Goal: Task Accomplishment & Management: Complete application form

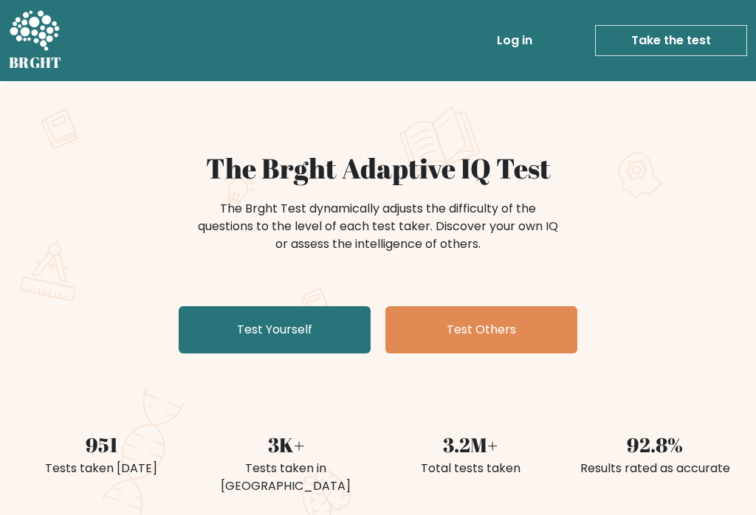
click at [193, 328] on link "Test Yourself" at bounding box center [275, 329] width 192 height 47
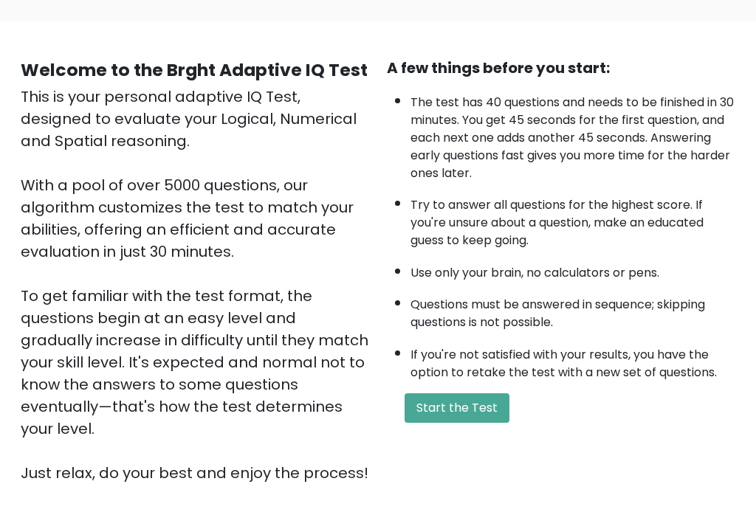
scroll to position [95, 0]
click at [418, 423] on button "Start the Test" at bounding box center [456, 408] width 105 height 30
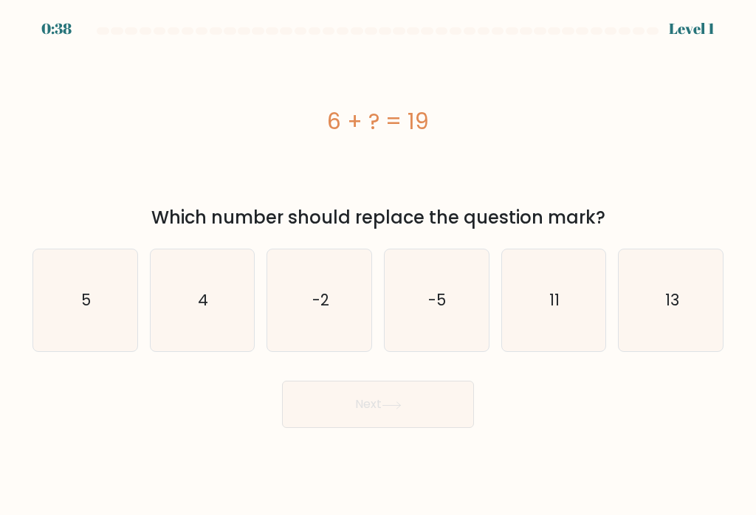
click at [674, 328] on icon "13" at bounding box center [671, 300] width 102 height 102
click at [379, 265] on input "f. 13" at bounding box center [378, 261] width 1 height 7
radio input "true"
click at [441, 413] on button "Next" at bounding box center [378, 404] width 192 height 47
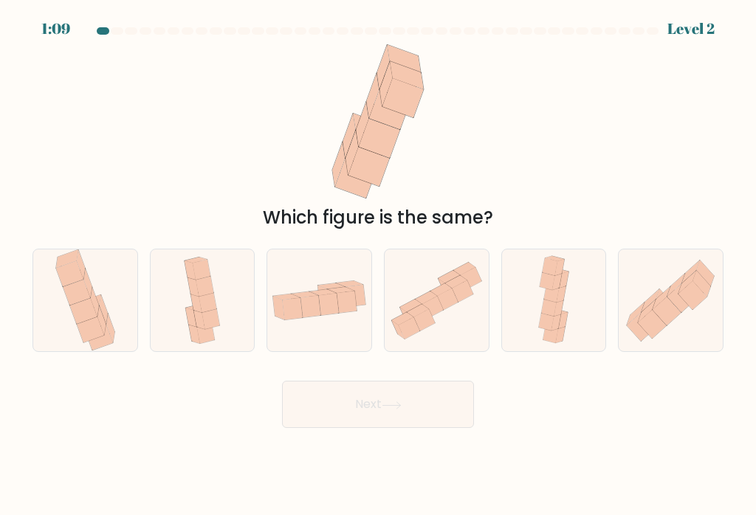
click at [683, 311] on icon at bounding box center [681, 297] width 29 height 29
click at [379, 265] on input "f." at bounding box center [378, 261] width 1 height 7
radio input "true"
click at [440, 407] on button "Next" at bounding box center [378, 404] width 192 height 47
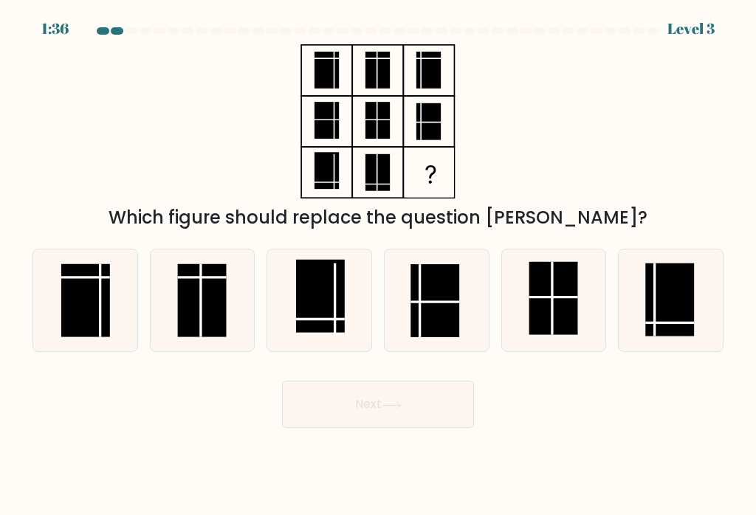
click at [679, 326] on rect at bounding box center [669, 299] width 49 height 73
click at [379, 265] on input "f." at bounding box center [378, 261] width 1 height 7
radio input "true"
click at [436, 422] on button "Next" at bounding box center [378, 404] width 192 height 47
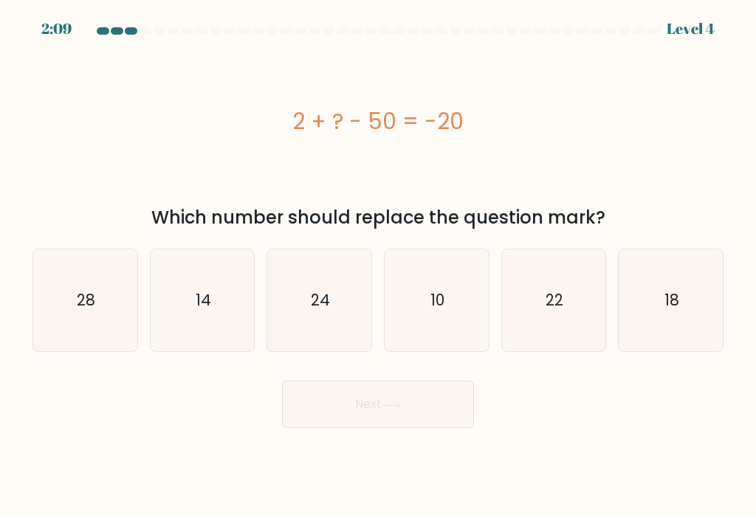
click at [73, 307] on icon "28" at bounding box center [85, 300] width 102 height 102
click at [378, 265] on input "a. 28" at bounding box center [378, 261] width 1 height 7
radio input "true"
click at [402, 410] on icon at bounding box center [392, 406] width 20 height 8
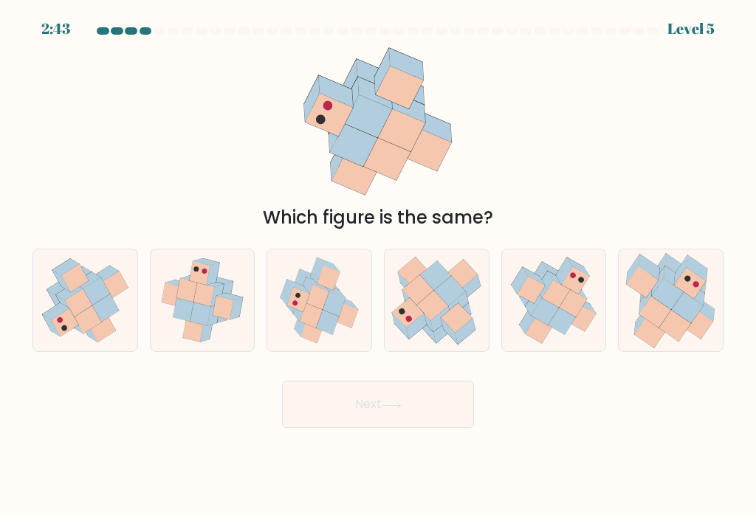
click at [678, 331] on icon at bounding box center [675, 325] width 32 height 31
click at [379, 265] on input "f." at bounding box center [378, 261] width 1 height 7
radio input "true"
click at [442, 422] on button "Next" at bounding box center [378, 404] width 192 height 47
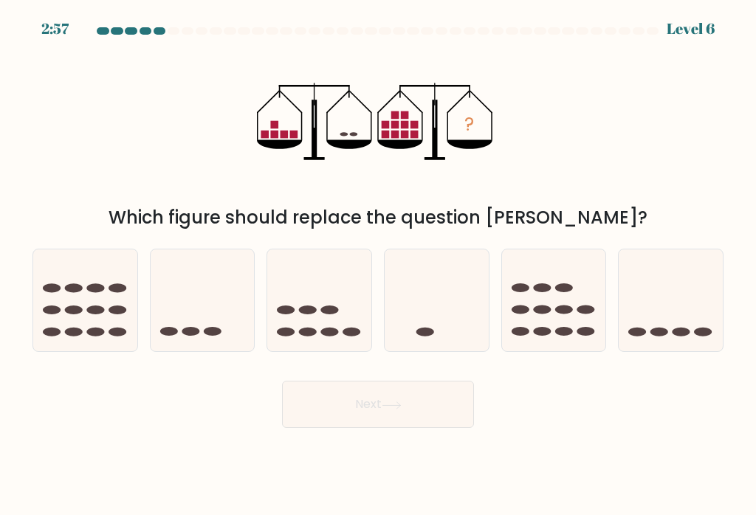
click at [677, 328] on icon at bounding box center [671, 301] width 104 height 86
click at [379, 265] on input "f." at bounding box center [378, 261] width 1 height 7
radio input "true"
click at [427, 413] on button "Next" at bounding box center [378, 404] width 192 height 47
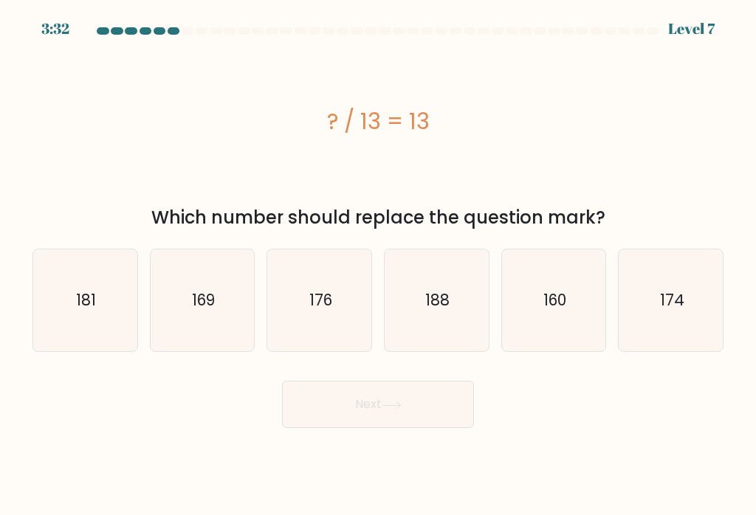
click at [188, 327] on icon "169" at bounding box center [202, 300] width 102 height 102
click at [378, 265] on input "b. 169" at bounding box center [378, 261] width 1 height 7
radio input "true"
click at [386, 410] on icon at bounding box center [392, 406] width 20 height 8
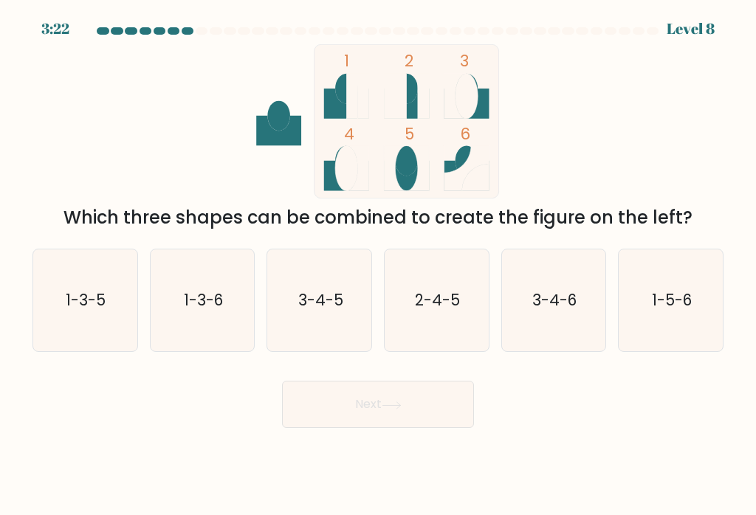
click at [325, 326] on icon "3-4-5" at bounding box center [320, 300] width 102 height 102
click at [378, 265] on input "c. 3-4-5" at bounding box center [378, 261] width 1 height 7
radio input "true"
click at [438, 421] on button "Next" at bounding box center [378, 404] width 192 height 47
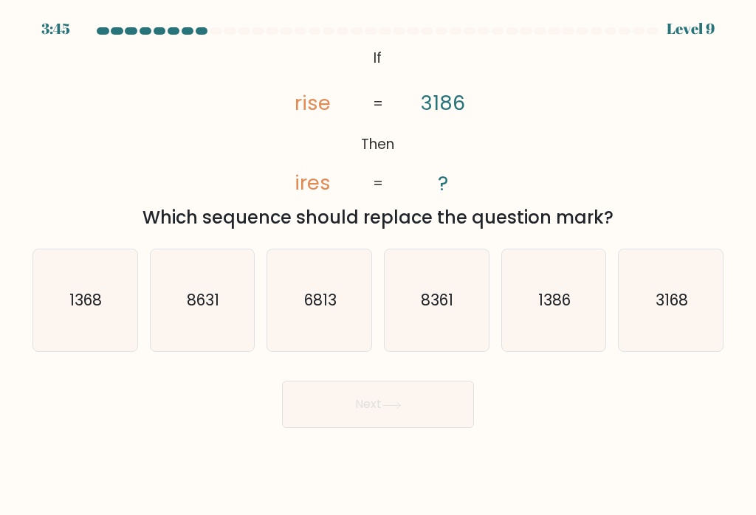
click at [561, 321] on icon "1386" at bounding box center [554, 300] width 102 height 102
click at [379, 265] on input "e. 1386" at bounding box center [378, 261] width 1 height 7
radio input "true"
click at [389, 410] on icon at bounding box center [392, 406] width 20 height 8
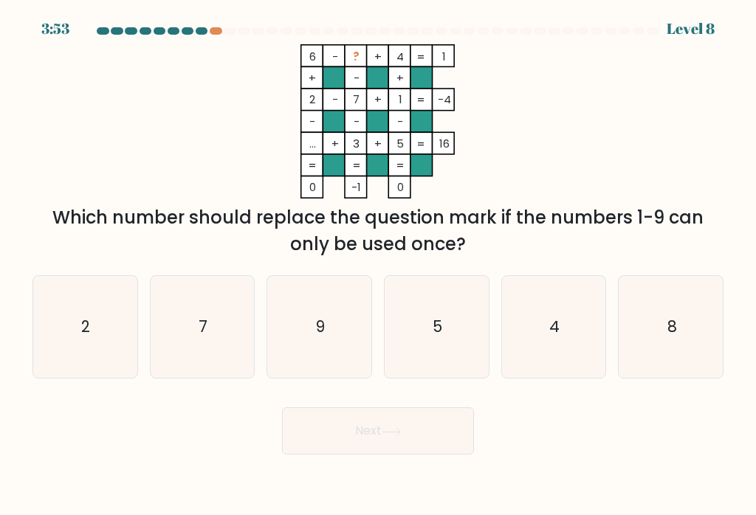
click at [332, 348] on icon "9" at bounding box center [320, 327] width 102 height 102
click at [378, 265] on input "c. 9" at bounding box center [378, 261] width 1 height 7
radio input "true"
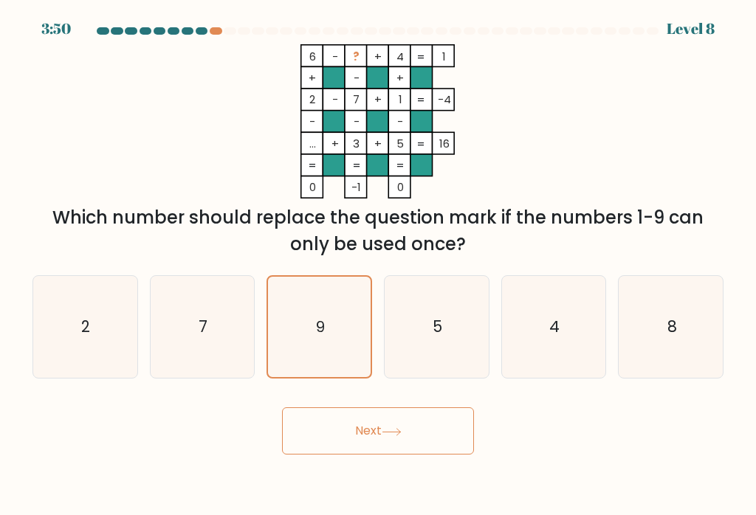
click at [397, 450] on button "Next" at bounding box center [378, 430] width 192 height 47
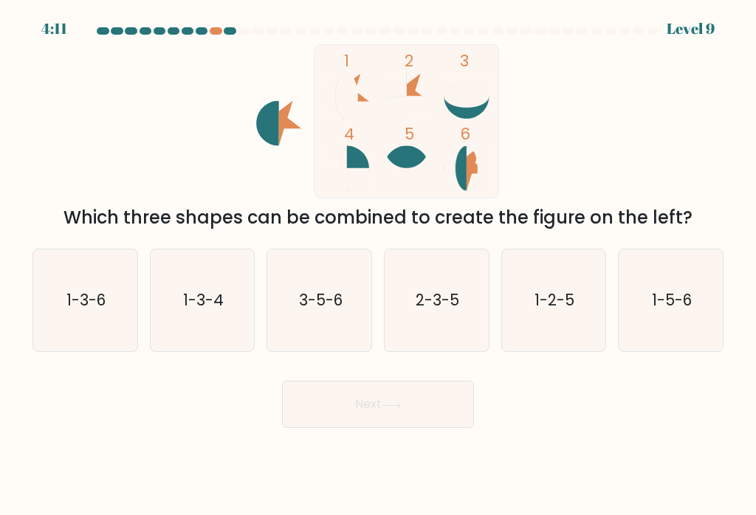
click at [66, 311] on text "1-3-6" at bounding box center [85, 299] width 39 height 21
click at [378, 265] on input "a. 1-3-6" at bounding box center [378, 261] width 1 height 7
radio input "true"
click at [407, 416] on button "Next" at bounding box center [378, 404] width 192 height 47
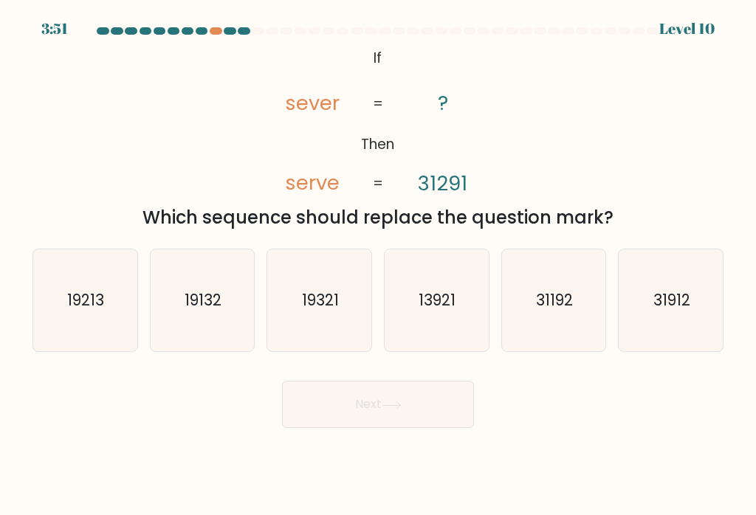
click at [671, 311] on text "31912" at bounding box center [671, 299] width 37 height 21
click at [379, 265] on input "f. 31912" at bounding box center [378, 261] width 1 height 7
radio input "true"
click at [427, 413] on button "Next" at bounding box center [378, 404] width 192 height 47
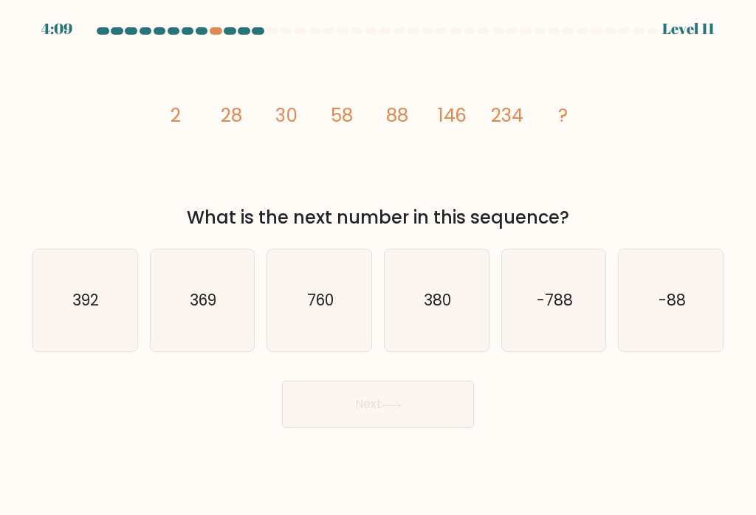
click at [458, 320] on icon "380" at bounding box center [436, 300] width 102 height 102
click at [379, 265] on input "d. 380" at bounding box center [378, 261] width 1 height 7
radio input "true"
click at [420, 411] on button "Next" at bounding box center [378, 404] width 192 height 47
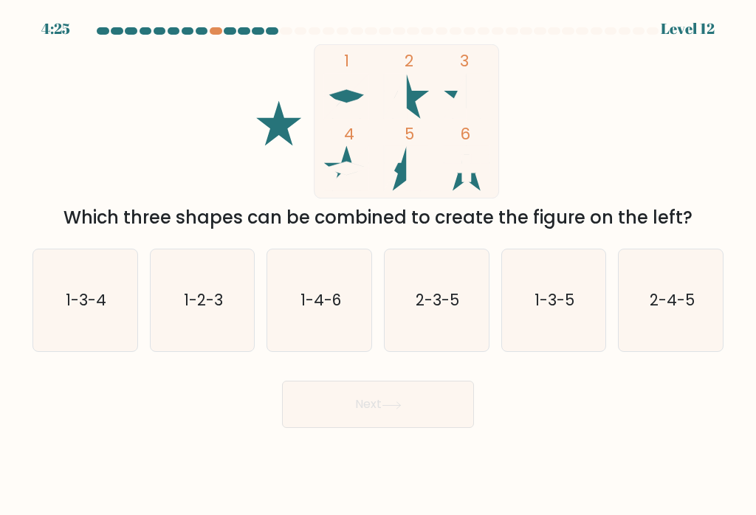
click at [450, 322] on icon "2-3-5" at bounding box center [436, 300] width 102 height 102
click at [379, 265] on input "d. 2-3-5" at bounding box center [378, 261] width 1 height 7
radio input "true"
click at [435, 413] on button "Next" at bounding box center [378, 404] width 192 height 47
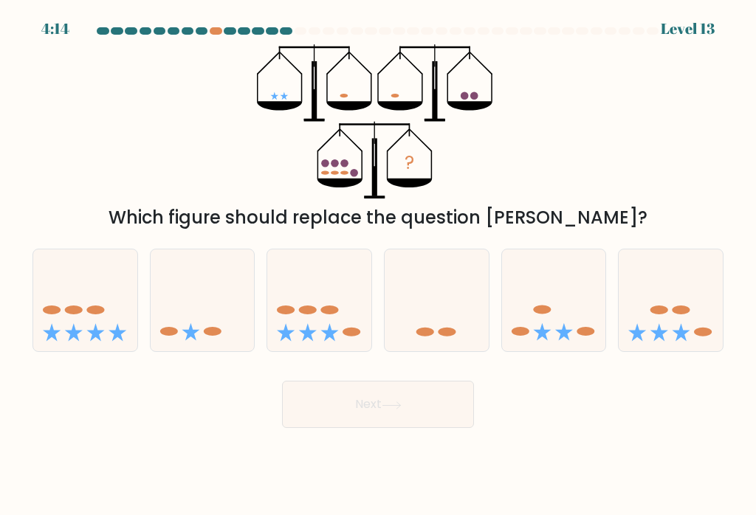
click at [449, 411] on button "Next" at bounding box center [378, 404] width 192 height 47
click at [529, 397] on div "Next" at bounding box center [378, 399] width 709 height 58
click at [686, 337] on icon at bounding box center [671, 301] width 104 height 86
click at [379, 265] on input "f." at bounding box center [378, 261] width 1 height 7
radio input "true"
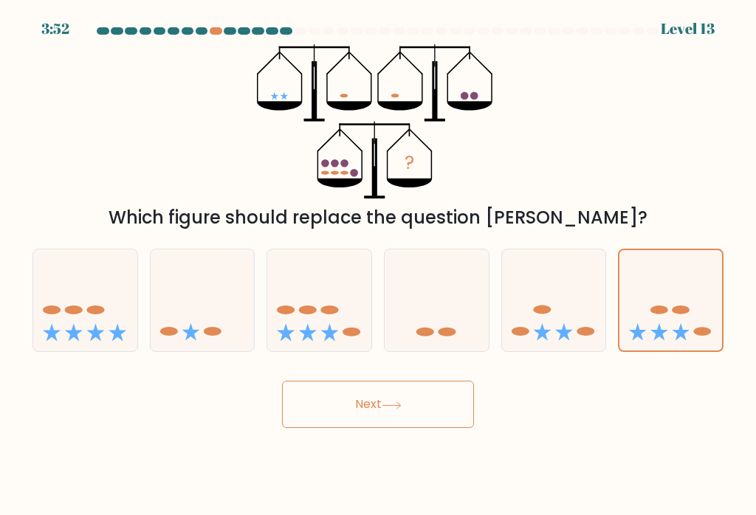
click at [69, 341] on icon at bounding box center [74, 332] width 18 height 18
click at [378, 265] on input "a." at bounding box center [378, 261] width 1 height 7
radio input "true"
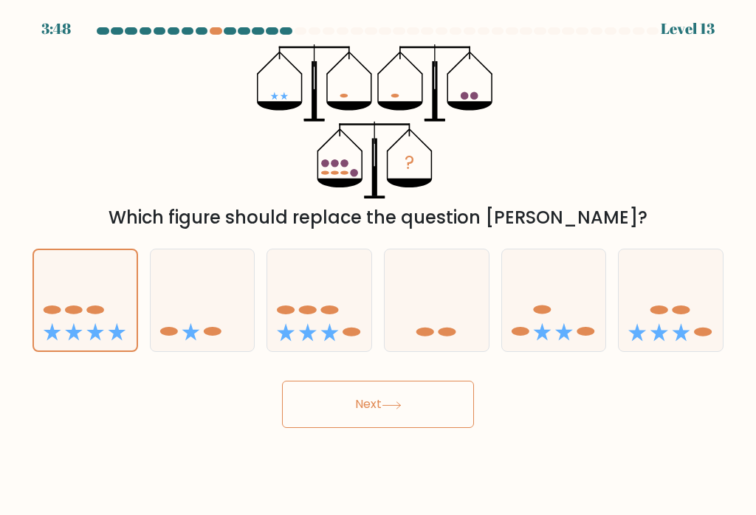
click at [331, 337] on icon at bounding box center [330, 332] width 18 height 18
click at [378, 265] on input "c." at bounding box center [378, 261] width 1 height 7
radio input "true"
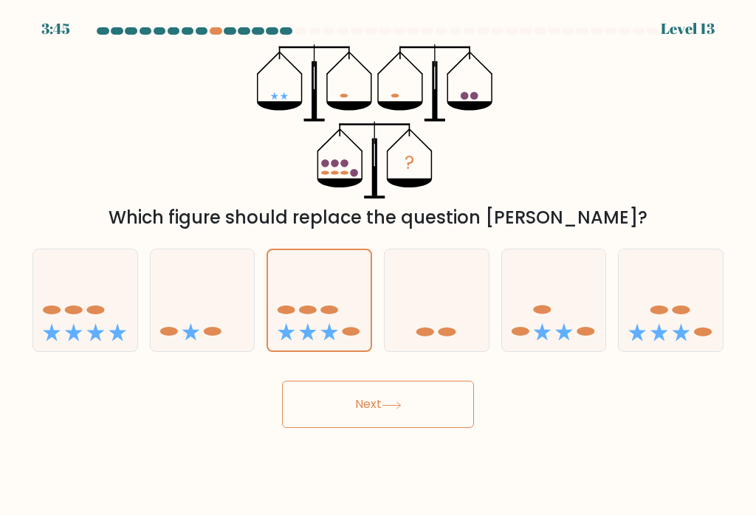
click at [401, 410] on icon at bounding box center [392, 406] width 20 height 8
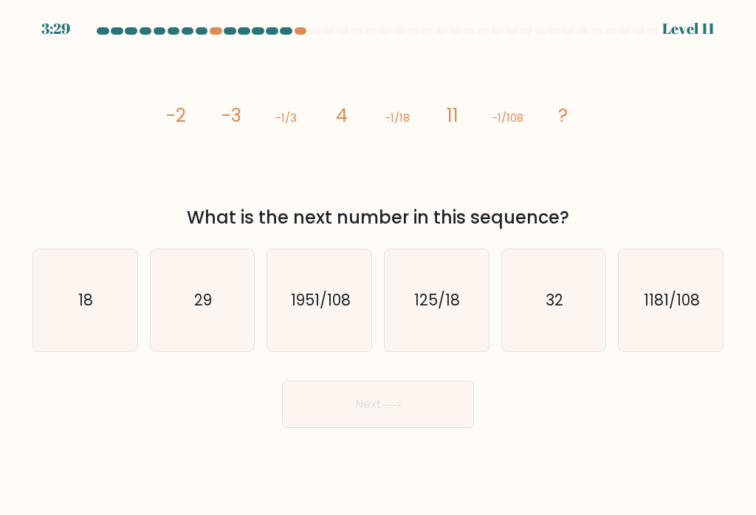
click at [77, 308] on icon "18" at bounding box center [85, 300] width 102 height 102
click at [378, 265] on input "a. 18" at bounding box center [378, 261] width 1 height 7
radio input "true"
click at [435, 410] on button "Next" at bounding box center [378, 404] width 192 height 47
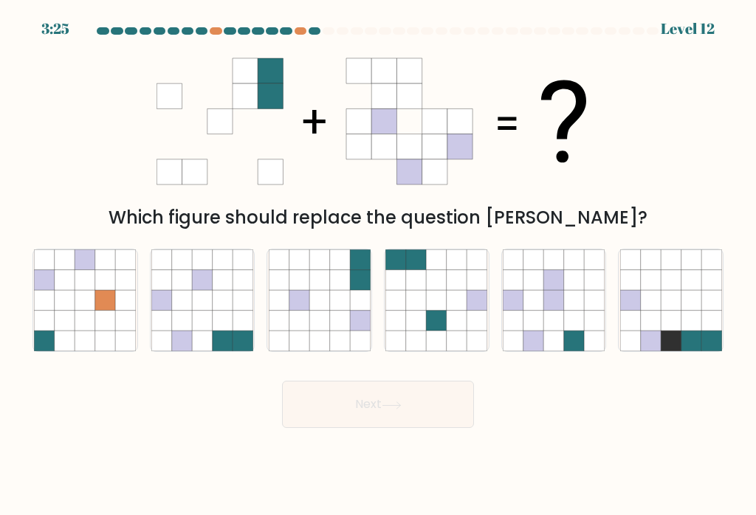
click at [197, 311] on icon at bounding box center [202, 301] width 20 height 20
click at [378, 265] on input "b." at bounding box center [378, 261] width 1 height 7
radio input "true"
click at [410, 418] on button "Next" at bounding box center [378, 404] width 192 height 47
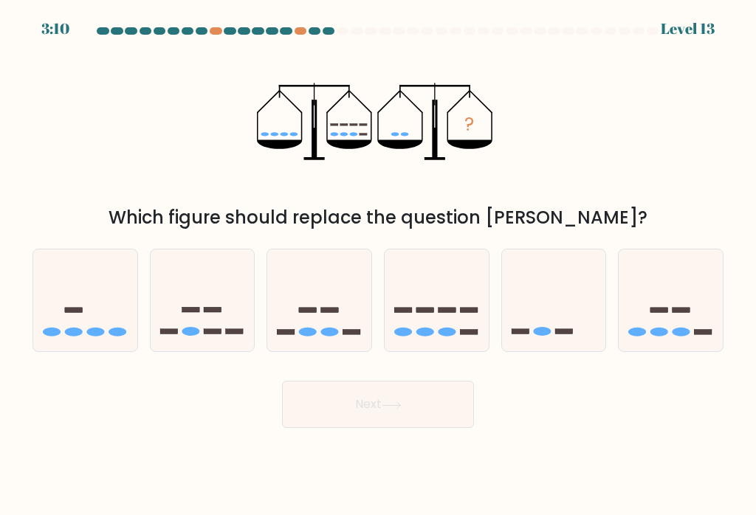
click at [190, 344] on icon at bounding box center [203, 301] width 104 height 86
click at [378, 265] on input "b." at bounding box center [378, 261] width 1 height 7
radio input "true"
click at [433, 408] on button "Next" at bounding box center [378, 404] width 192 height 47
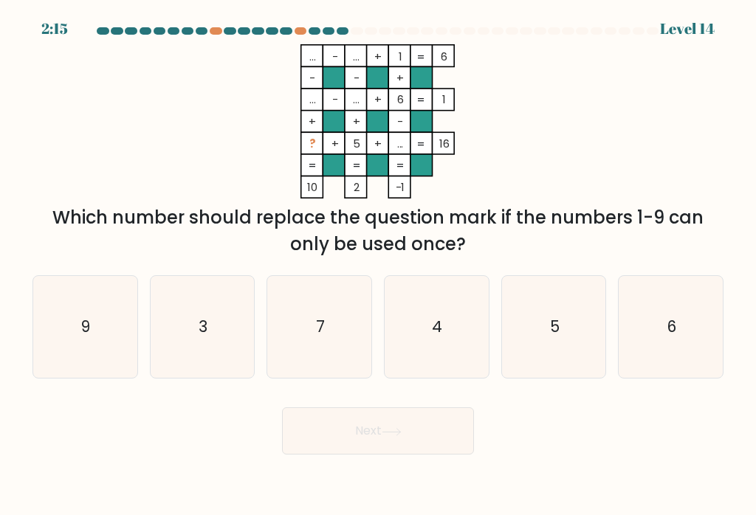
click at [333, 340] on icon "7" at bounding box center [320, 327] width 102 height 102
click at [378, 265] on input "c. 7" at bounding box center [378, 261] width 1 height 7
radio input "true"
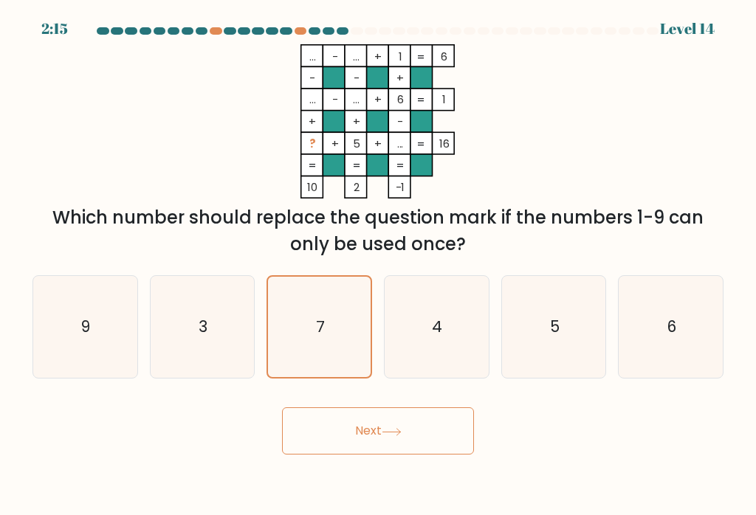
click at [440, 447] on button "Next" at bounding box center [378, 430] width 192 height 47
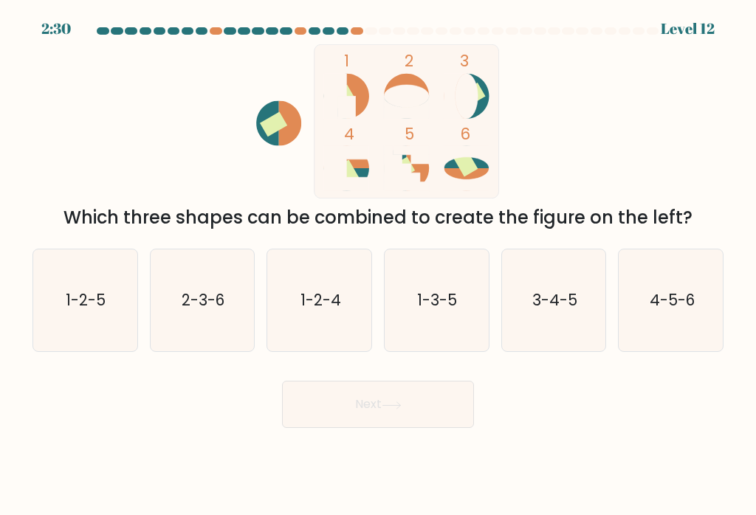
click at [200, 311] on text "2-3-6" at bounding box center [203, 299] width 43 height 21
click at [378, 265] on input "b. 2-3-6" at bounding box center [378, 261] width 1 height 7
radio input "true"
click at [429, 422] on button "Next" at bounding box center [378, 404] width 192 height 47
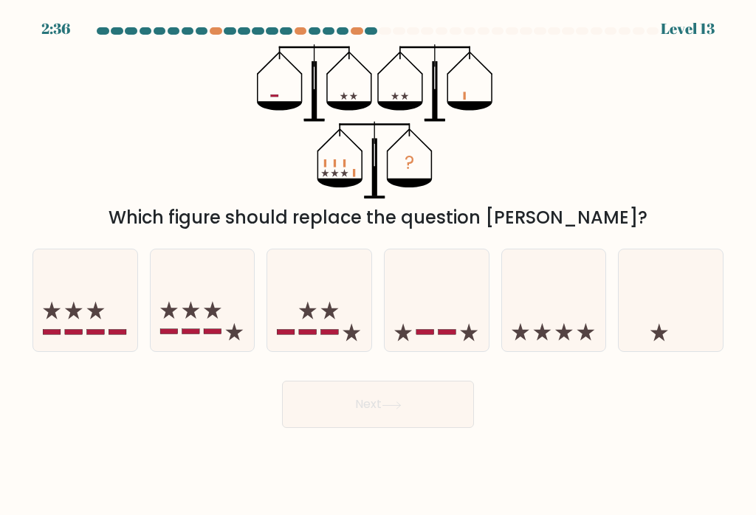
click at [180, 344] on icon at bounding box center [203, 301] width 104 height 86
click at [378, 265] on input "b." at bounding box center [378, 261] width 1 height 7
radio input "true"
click at [424, 414] on button "Next" at bounding box center [378, 404] width 192 height 47
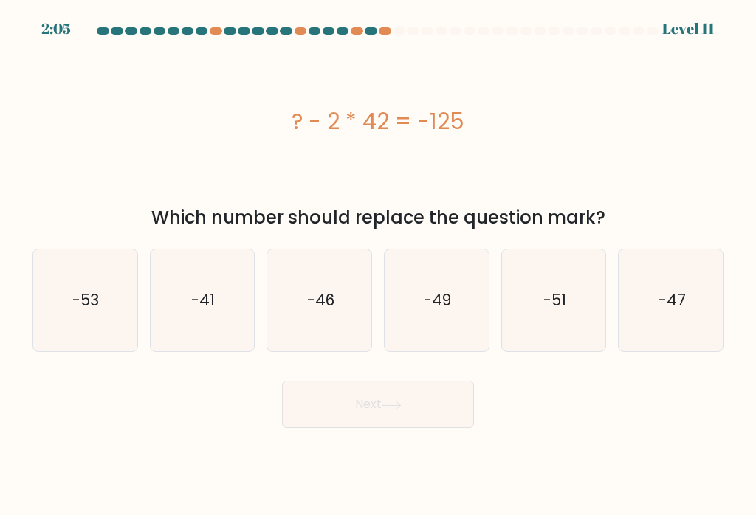
click at [682, 325] on icon "-47" at bounding box center [671, 300] width 102 height 102
click at [379, 265] on input "f. -47" at bounding box center [378, 261] width 1 height 7
radio input "true"
click at [422, 422] on button "Next" at bounding box center [378, 404] width 192 height 47
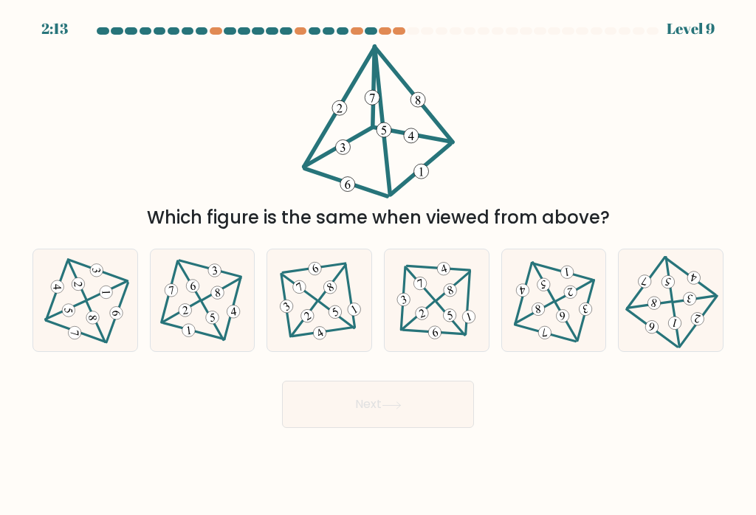
click at [447, 334] on icon at bounding box center [436, 300] width 83 height 81
click at [379, 265] on input "d." at bounding box center [378, 261] width 1 height 7
radio input "true"
click at [426, 411] on button "Next" at bounding box center [378, 404] width 192 height 47
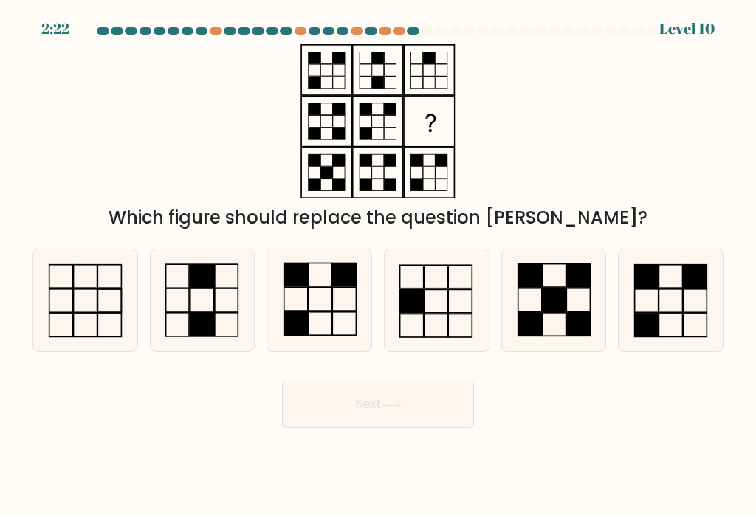
click at [190, 325] on rect at bounding box center [201, 325] width 23 height 24
click at [378, 265] on input "b." at bounding box center [378, 261] width 1 height 7
radio input "true"
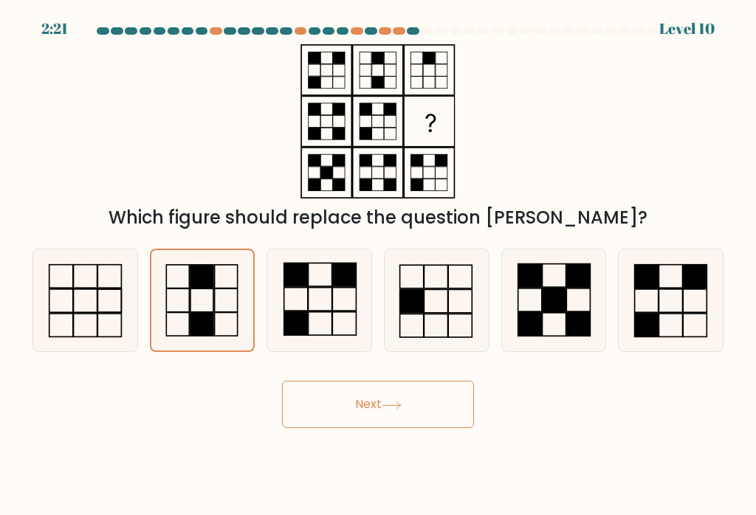
click at [367, 424] on button "Next" at bounding box center [378, 404] width 192 height 47
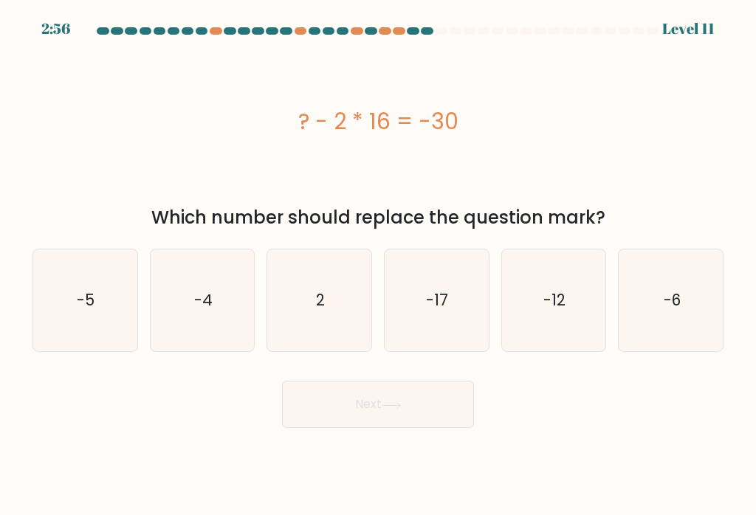
click at [313, 310] on icon "2" at bounding box center [320, 300] width 102 height 102
click at [378, 265] on input "c. 2" at bounding box center [378, 261] width 1 height 7
radio input "true"
click at [406, 413] on button "Next" at bounding box center [378, 404] width 192 height 47
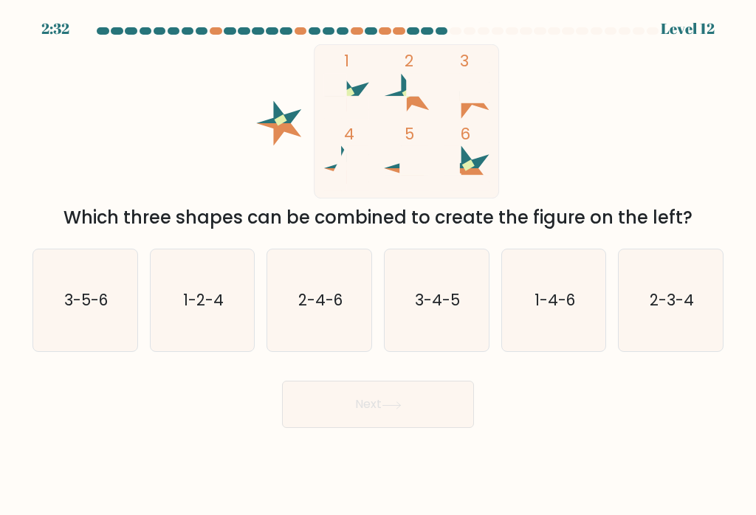
click at [73, 309] on text "3-5-6" at bounding box center [86, 299] width 44 height 21
click at [378, 265] on input "a. 3-5-6" at bounding box center [378, 261] width 1 height 7
radio input "true"
click at [433, 416] on button "Next" at bounding box center [378, 404] width 192 height 47
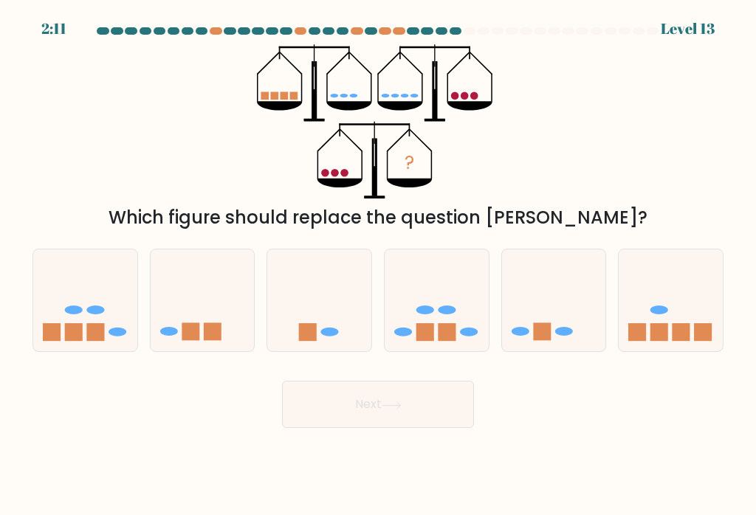
click at [342, 343] on icon at bounding box center [319, 301] width 104 height 86
click at [378, 265] on input "c." at bounding box center [378, 261] width 1 height 7
radio input "true"
click at [385, 405] on button "Next" at bounding box center [378, 404] width 192 height 47
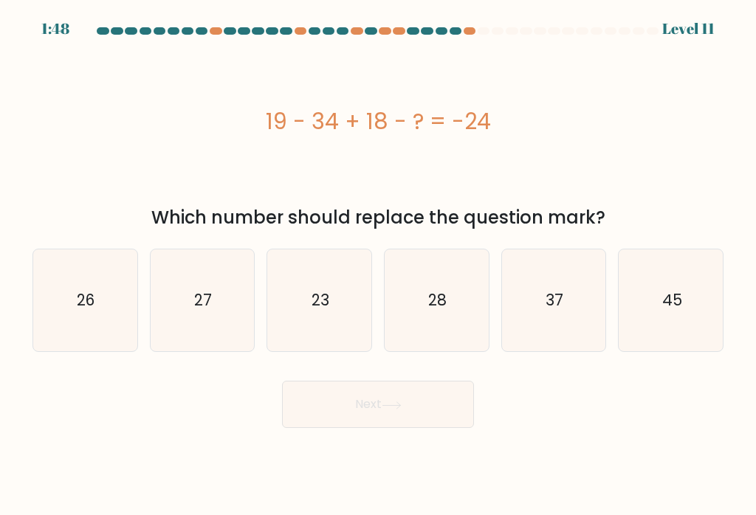
click at [210, 323] on icon "27" at bounding box center [202, 300] width 102 height 102
click at [378, 265] on input "b. 27" at bounding box center [378, 261] width 1 height 7
radio input "true"
click at [407, 416] on button "Next" at bounding box center [378, 404] width 192 height 47
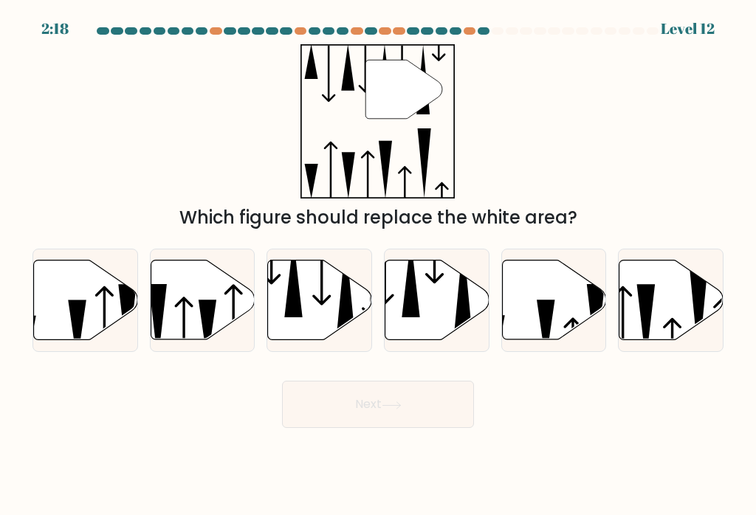
click at [437, 334] on icon at bounding box center [437, 301] width 104 height 80
click at [379, 265] on input "d." at bounding box center [378, 261] width 1 height 7
radio input "true"
click at [427, 421] on button "Next" at bounding box center [378, 404] width 192 height 47
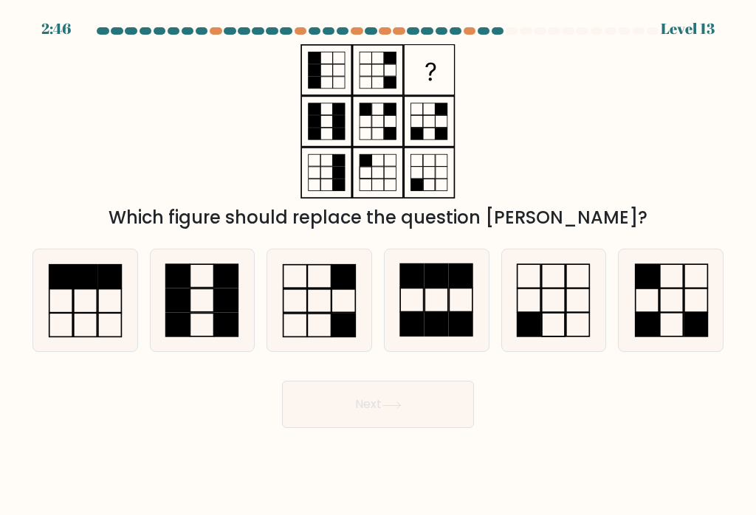
click at [328, 328] on icon at bounding box center [320, 300] width 102 height 102
click at [378, 265] on input "c." at bounding box center [378, 261] width 1 height 7
radio input "true"
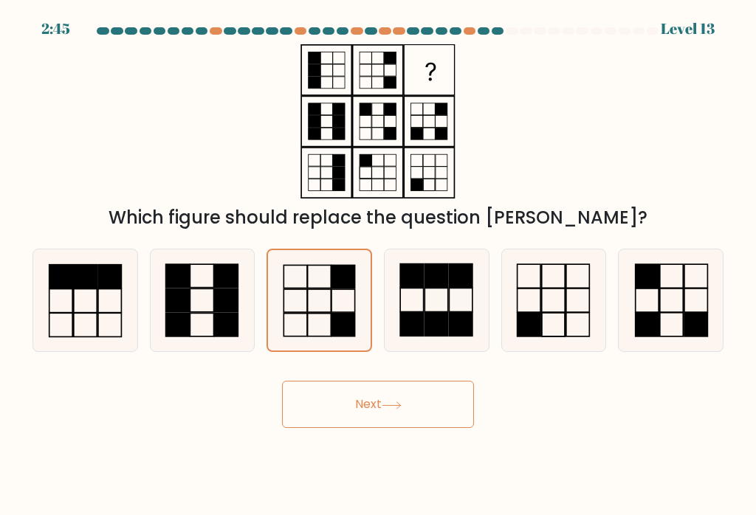
click at [432, 418] on button "Next" at bounding box center [378, 404] width 192 height 47
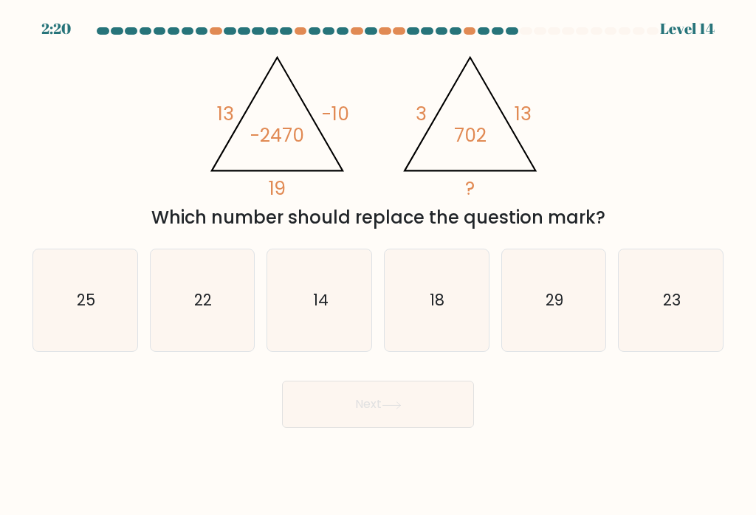
click at [445, 325] on icon "18" at bounding box center [436, 300] width 102 height 102
click at [379, 265] on input "d. 18" at bounding box center [378, 261] width 1 height 7
radio input "true"
click at [424, 428] on button "Next" at bounding box center [378, 404] width 192 height 47
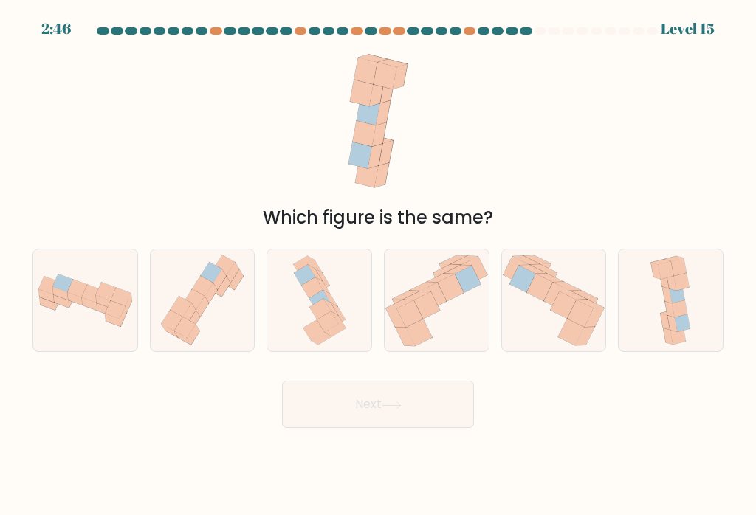
click at [323, 326] on icon at bounding box center [327, 321] width 21 height 21
click at [378, 265] on input "c." at bounding box center [378, 261] width 1 height 7
radio input "true"
click at [416, 411] on button "Next" at bounding box center [378, 404] width 192 height 47
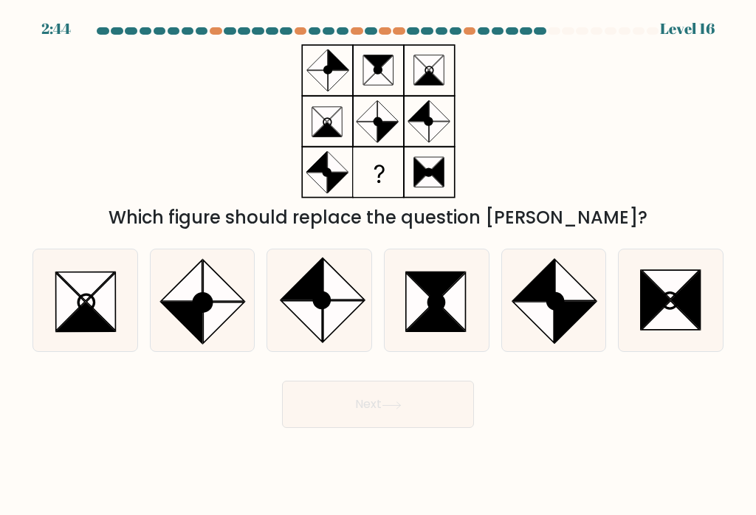
click at [675, 309] on icon at bounding box center [685, 301] width 29 height 58
click at [379, 265] on input "f." at bounding box center [378, 261] width 1 height 7
radio input "true"
click at [402, 410] on icon at bounding box center [392, 406] width 20 height 8
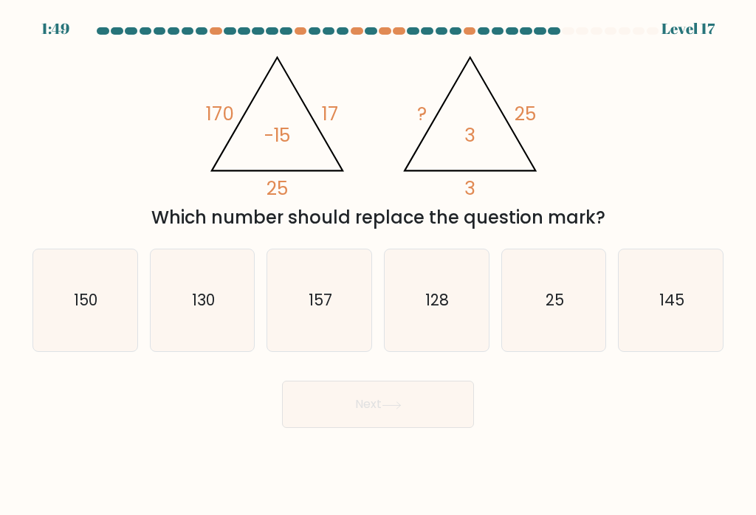
click at [204, 311] on text "130" at bounding box center [203, 299] width 23 height 21
click at [378, 265] on input "b. 130" at bounding box center [378, 261] width 1 height 7
radio input "true"
click at [423, 413] on button "Next" at bounding box center [378, 404] width 192 height 47
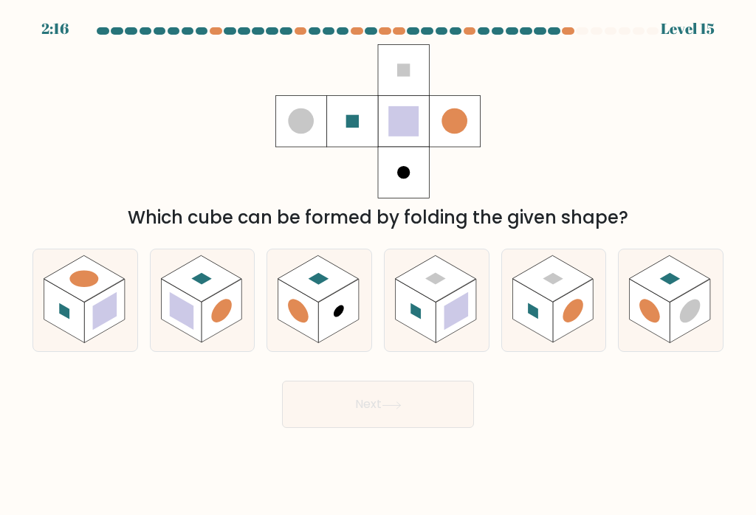
click at [459, 334] on rect at bounding box center [455, 311] width 41 height 63
click at [379, 265] on input "d." at bounding box center [378, 261] width 1 height 7
radio input "true"
click at [421, 416] on button "Next" at bounding box center [378, 404] width 192 height 47
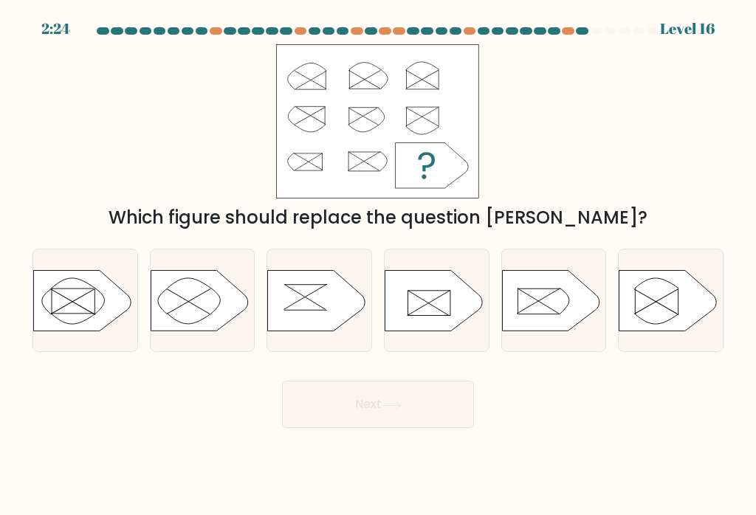
click at [666, 324] on icon at bounding box center [657, 319] width 44 height 10
click at [379, 265] on input "f." at bounding box center [378, 261] width 1 height 7
radio input "true"
click at [90, 322] on icon at bounding box center [81, 300] width 97 height 61
click at [378, 265] on input "a." at bounding box center [378, 261] width 1 height 7
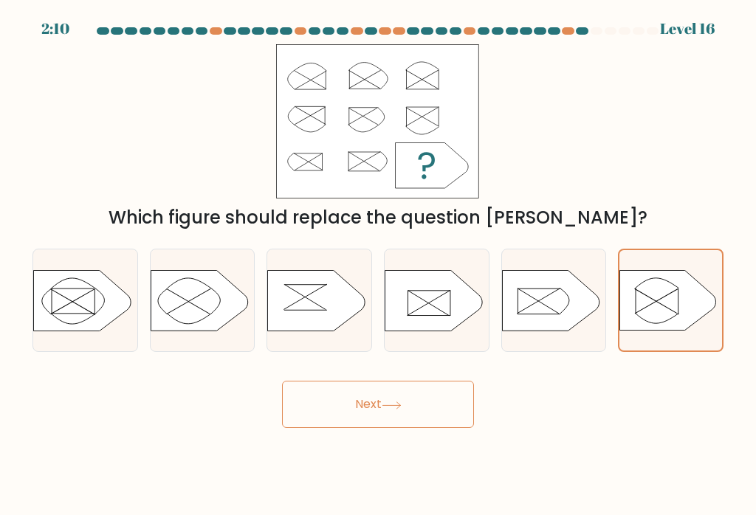
radio input "true"
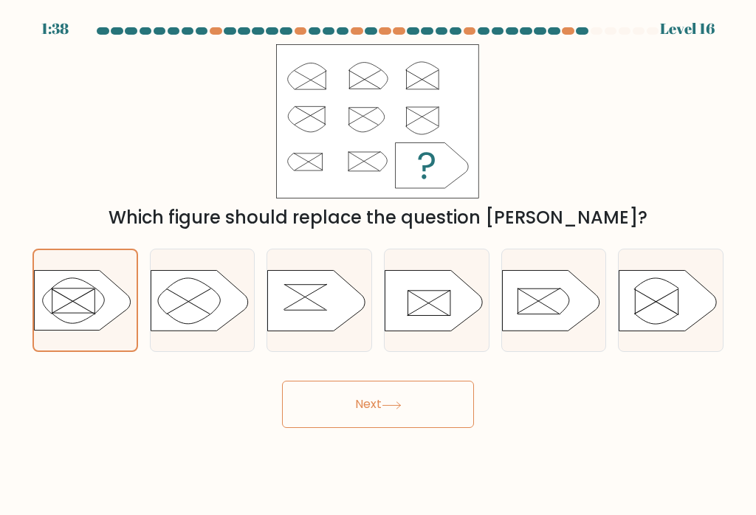
click at [441, 331] on icon at bounding box center [433, 300] width 97 height 61
click at [379, 265] on input "d." at bounding box center [378, 261] width 1 height 7
radio input "true"
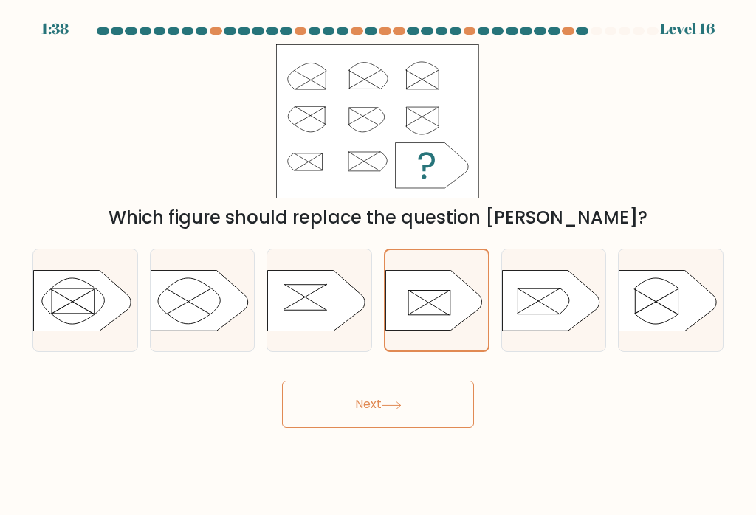
click at [410, 412] on button "Next" at bounding box center [378, 404] width 192 height 47
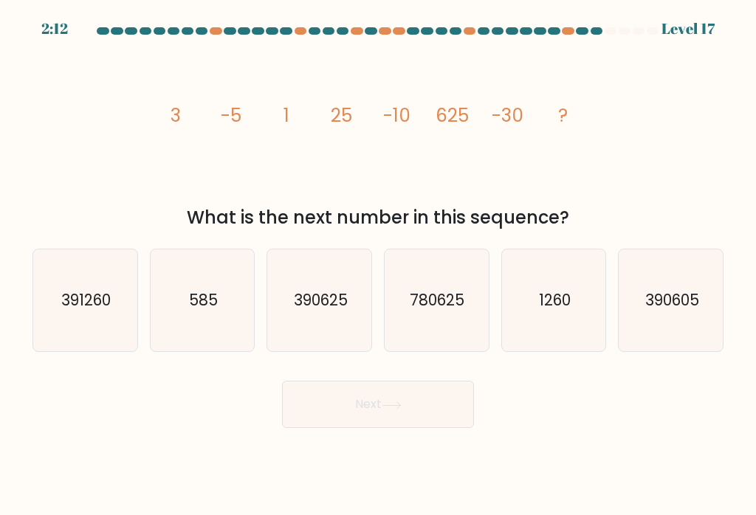
click at [267, 151] on icon "image/svg+xml 3 -5 1 25 -10 625 -30 ?" at bounding box center [377, 121] width 443 height 154
click at [354, 137] on icon "image/svg+xml 3 -5 1 25 -10 625 -30 ?" at bounding box center [377, 121] width 443 height 154
click at [322, 311] on text "390625" at bounding box center [321, 299] width 54 height 21
click at [378, 265] on input "c. 390625" at bounding box center [378, 261] width 1 height 7
radio input "true"
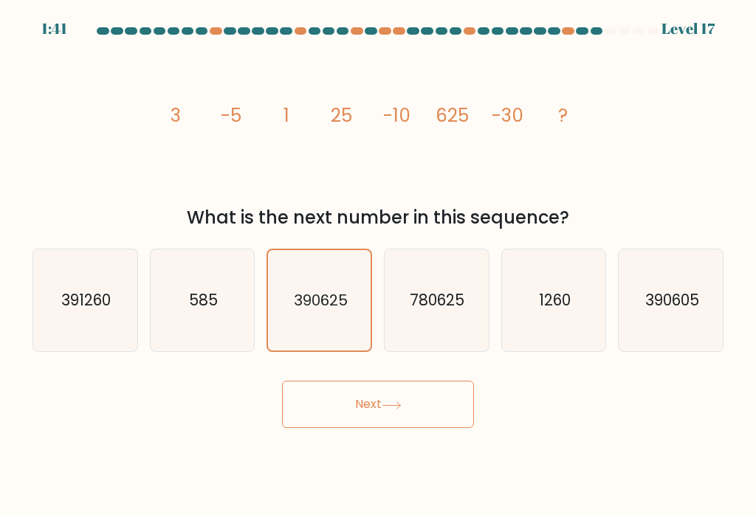
click at [400, 404] on button "Next" at bounding box center [378, 404] width 192 height 47
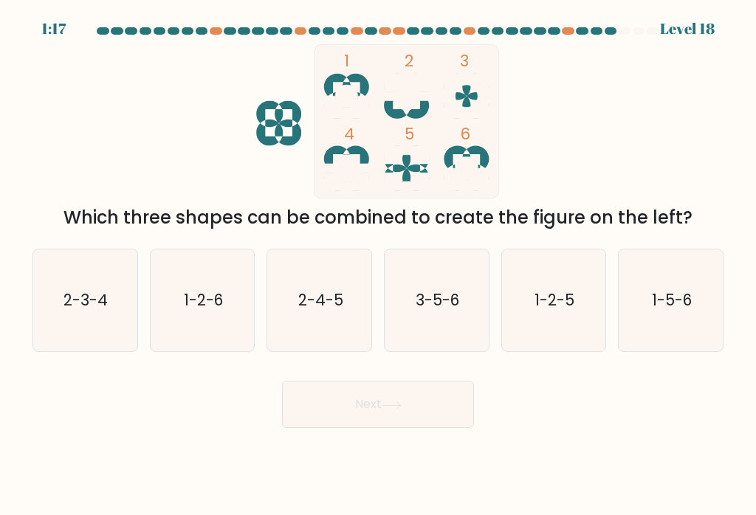
click at [320, 311] on text "2-4-5" at bounding box center [320, 299] width 45 height 21
click at [378, 265] on input "c. 2-4-5" at bounding box center [378, 261] width 1 height 7
radio input "true"
click at [408, 416] on button "Next" at bounding box center [378, 404] width 192 height 47
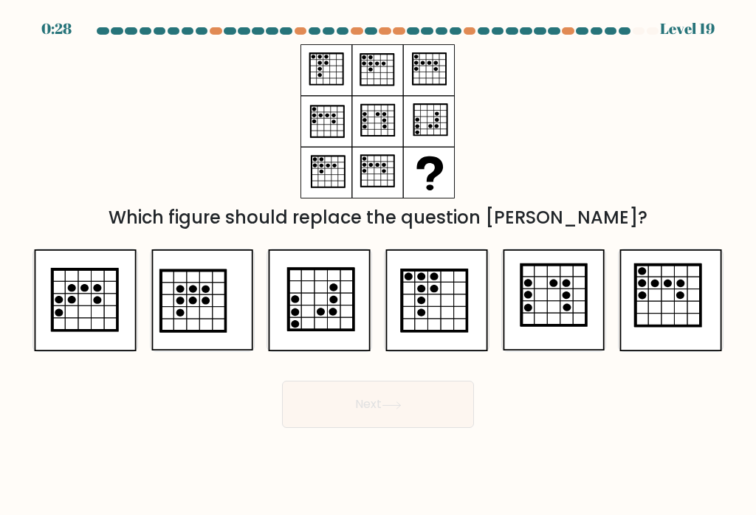
click at [564, 320] on icon at bounding box center [553, 295] width 65 height 61
click at [379, 265] on input "e." at bounding box center [378, 261] width 1 height 7
radio input "true"
click at [400, 408] on icon at bounding box center [391, 405] width 18 height 7
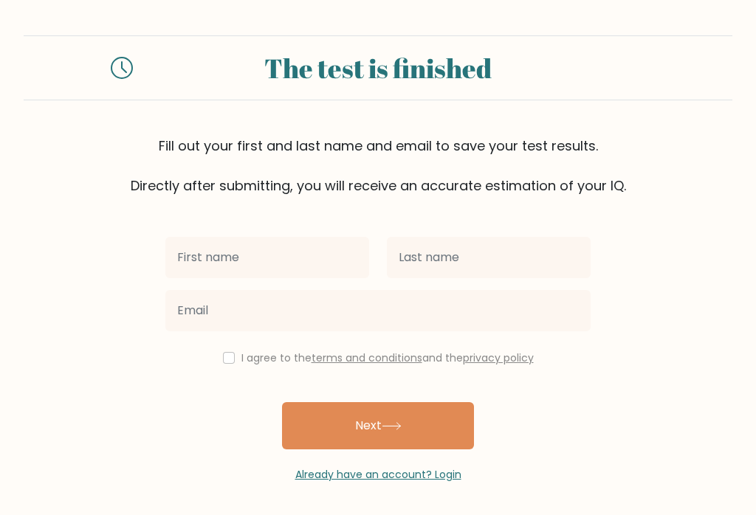
click at [340, 267] on input "text" at bounding box center [267, 257] width 204 height 41
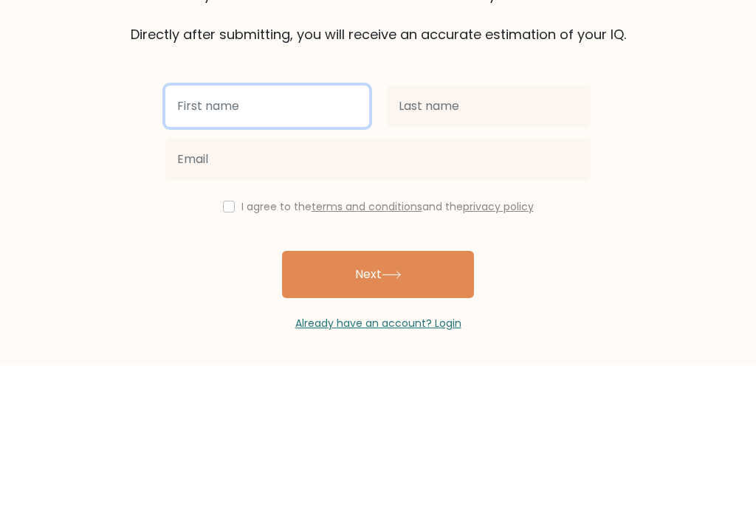
type input "Malene"
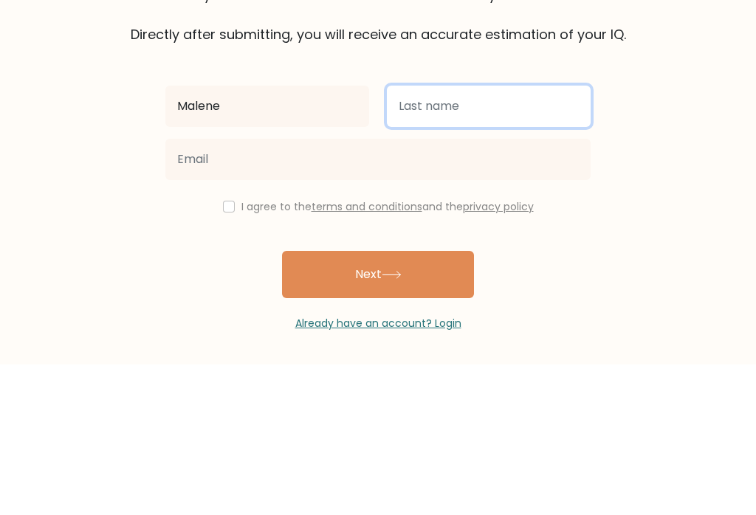
type input "Hansen"
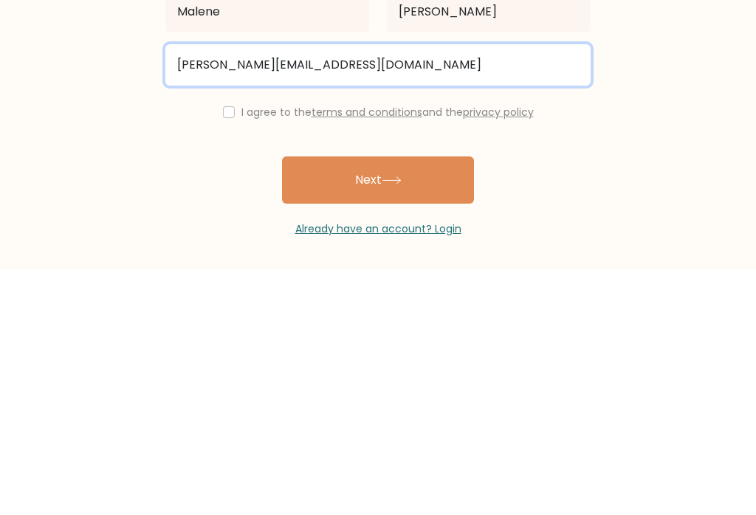
type input "hansen_mp@hotmail.com"
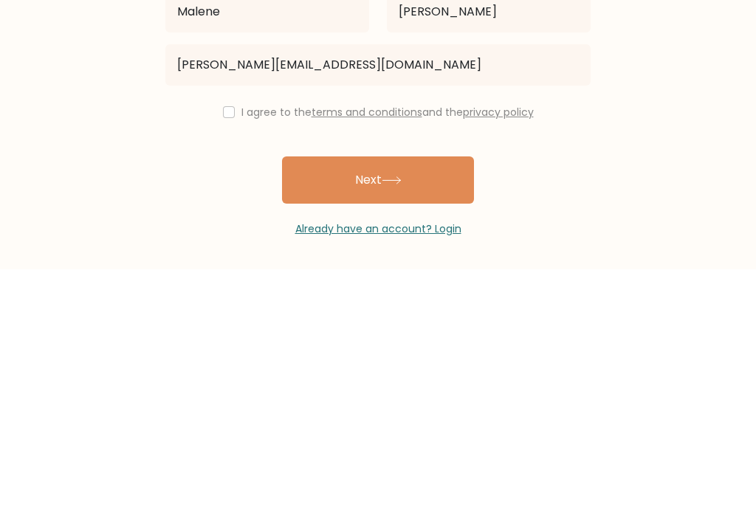
click at [221, 196] on div "Malene Hansen hansen_mp@hotmail.com I agree to the terms and conditions and the…" at bounding box center [377, 339] width 443 height 287
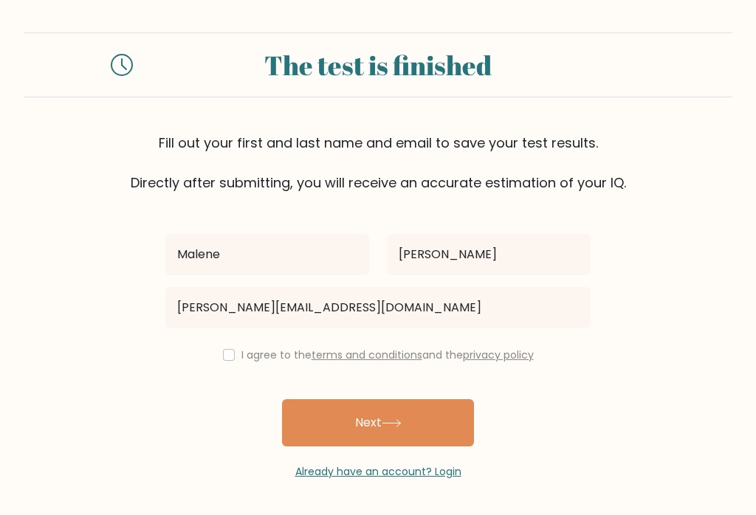
click at [228, 349] on input "checkbox" at bounding box center [229, 355] width 12 height 12
checkbox input "true"
click at [421, 417] on button "Next" at bounding box center [378, 422] width 192 height 47
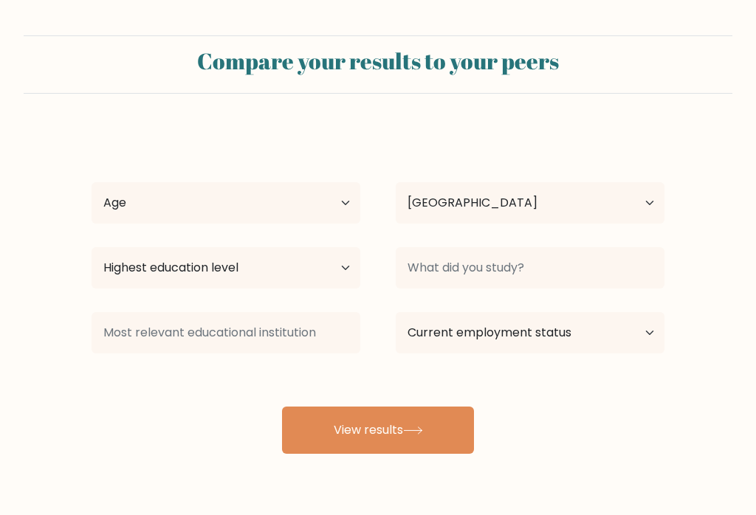
select select "DK"
click at [429, 424] on button "View results" at bounding box center [378, 430] width 192 height 47
click at [334, 213] on select "Age Under 18 years old 18-24 years old 25-34 years old 35-44 years old 45-54 ye…" at bounding box center [226, 202] width 269 height 41
click at [343, 201] on select "Age Under 18 years old 18-24 years old 25-34 years old 35-44 years old 45-54 ye…" at bounding box center [226, 202] width 269 height 41
select select "45_54"
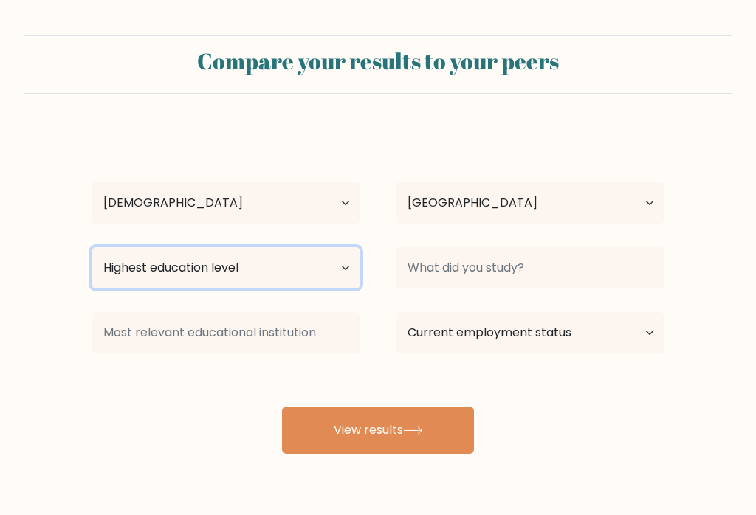
click at [337, 261] on select "Highest education level No schooling Primary Lower Secondary Upper Secondary Oc…" at bounding box center [226, 267] width 269 height 41
select select "bachelors_degree"
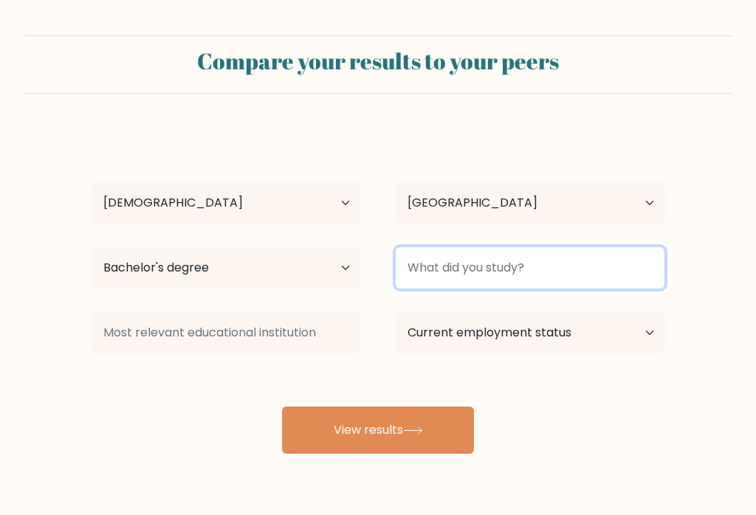
click at [622, 273] on input at bounding box center [530, 267] width 269 height 41
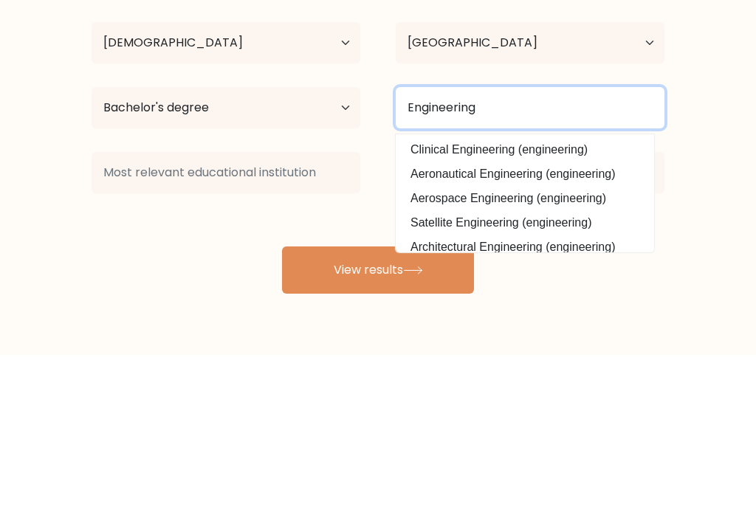
type input "Engineering"
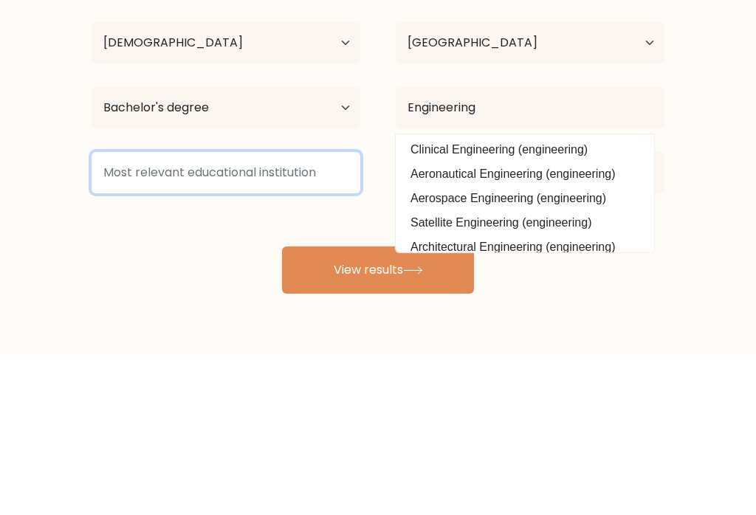
click at [317, 312] on input at bounding box center [226, 332] width 269 height 41
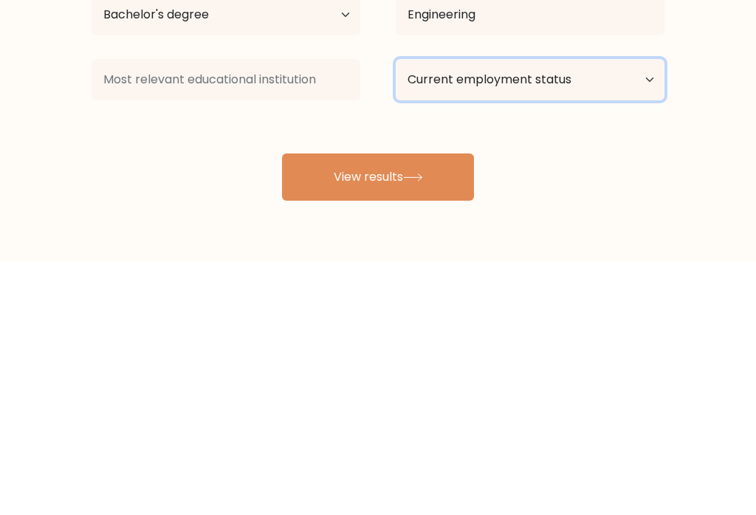
click at [656, 312] on select "Current employment status Employed Student Retired Other / prefer not to answer" at bounding box center [530, 332] width 269 height 41
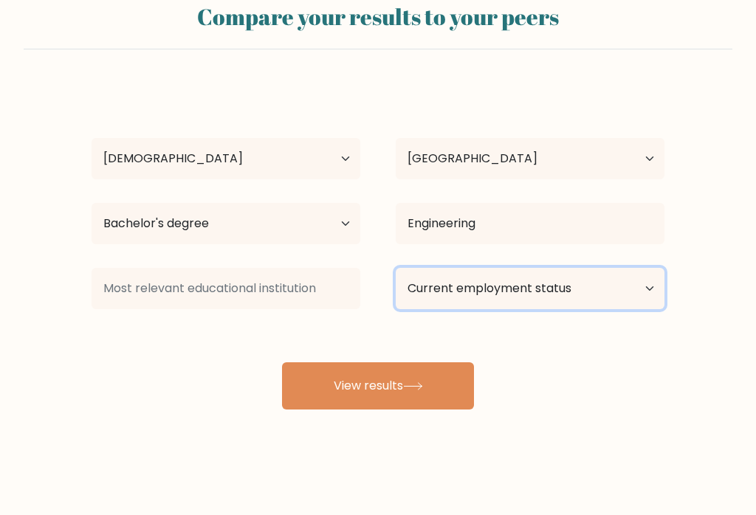
select select "other"
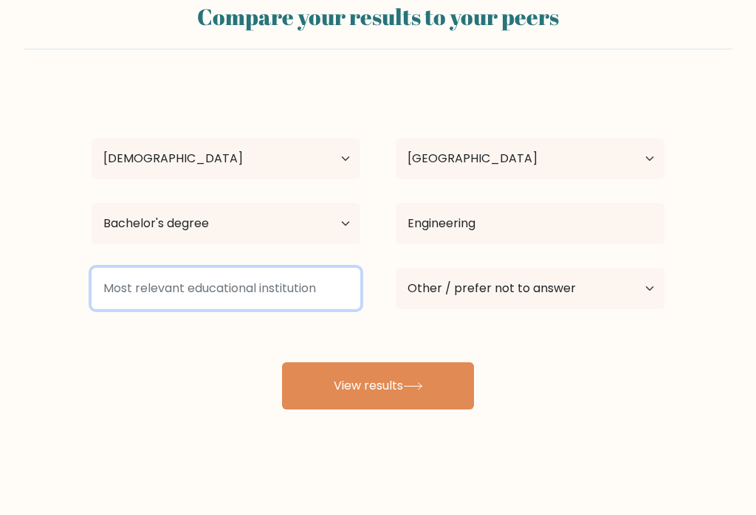
click at [329, 291] on input at bounding box center [226, 288] width 269 height 41
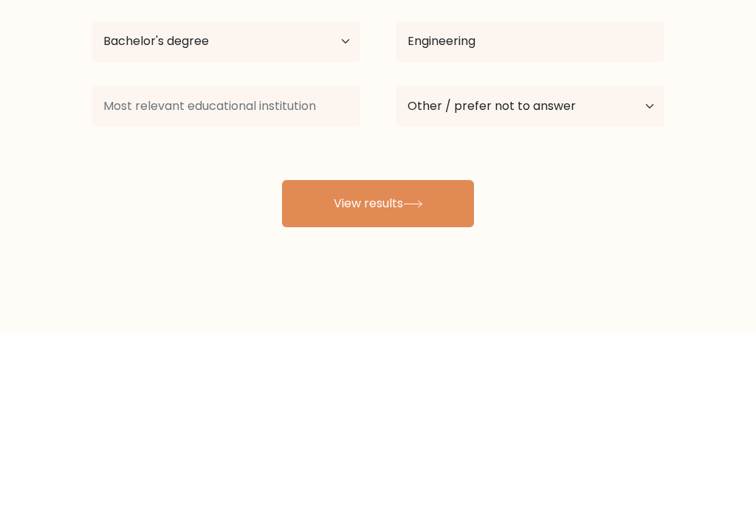
click at [658, 186] on div "Malene Hansen Age Under 18 years old 18-24 years old 25-34 years old 35-44 year…" at bounding box center [378, 247] width 590 height 325
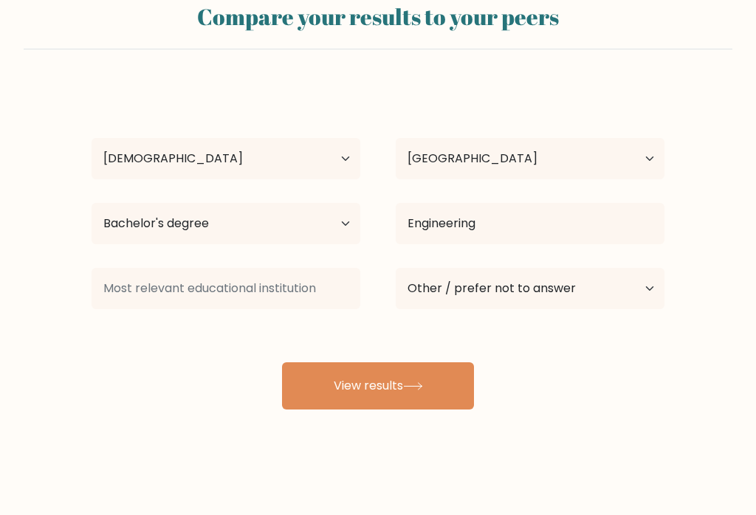
click at [368, 370] on button "View results" at bounding box center [378, 385] width 192 height 47
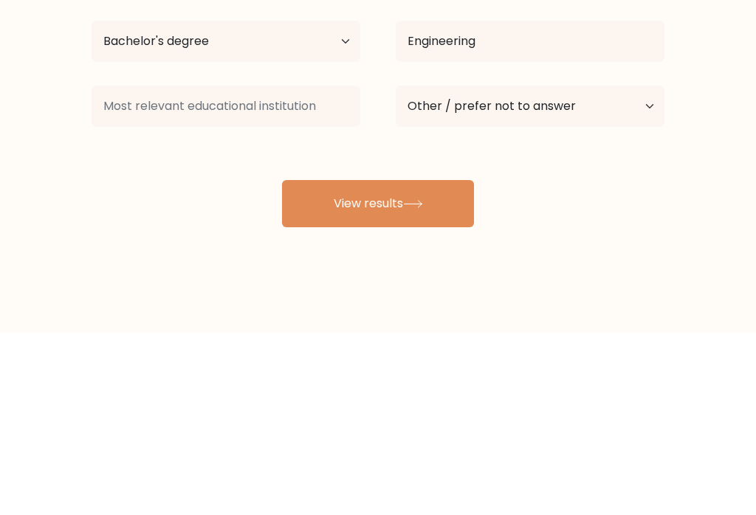
click at [374, 362] on button "View results" at bounding box center [378, 385] width 192 height 47
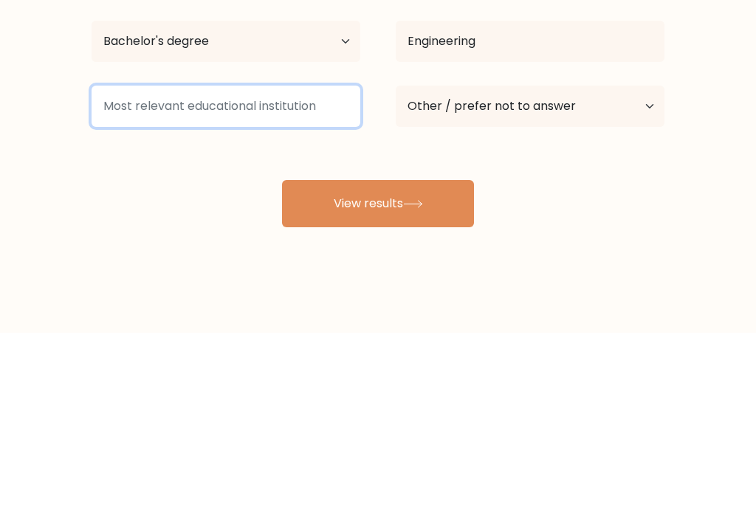
type input "H"
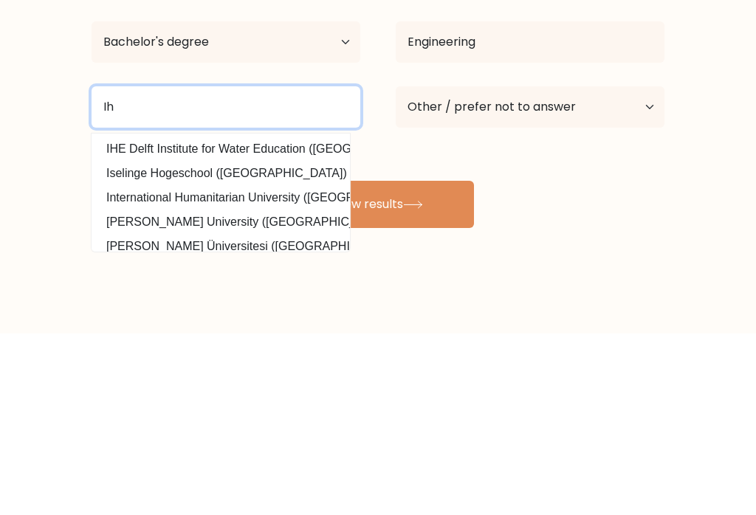
type input "I"
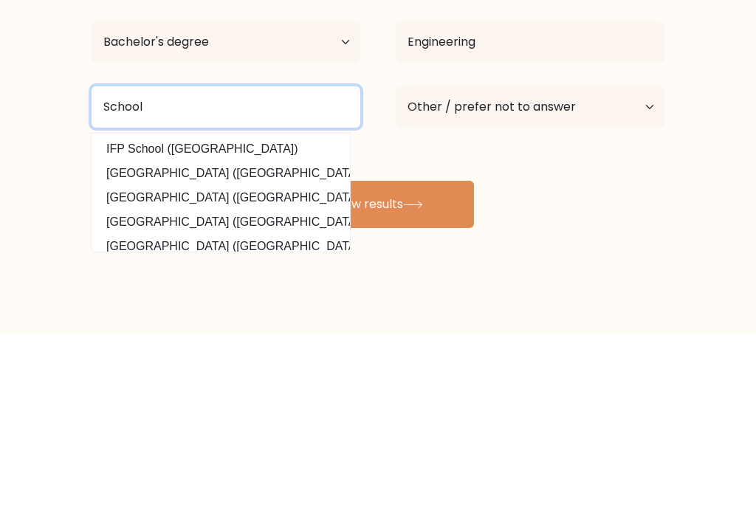
type input "School"
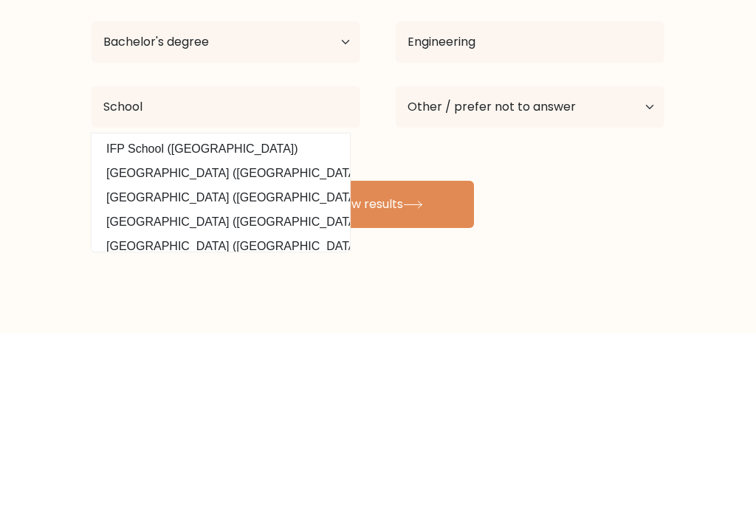
click at [413, 362] on button "View results" at bounding box center [378, 385] width 192 height 47
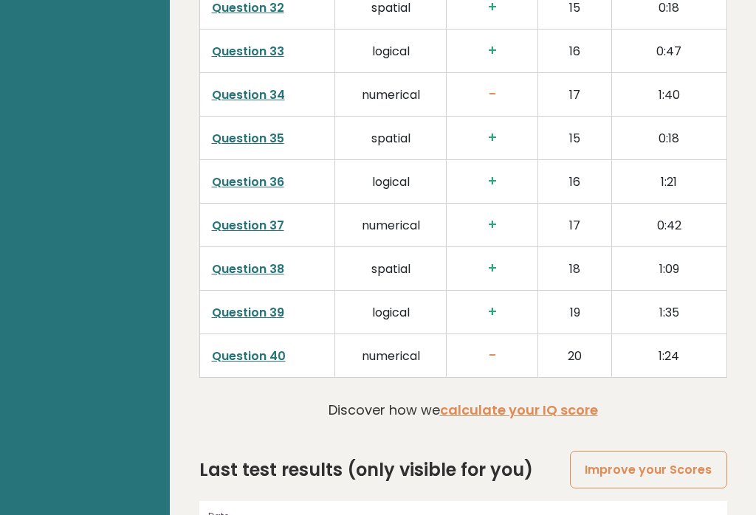
scroll to position [3863, 0]
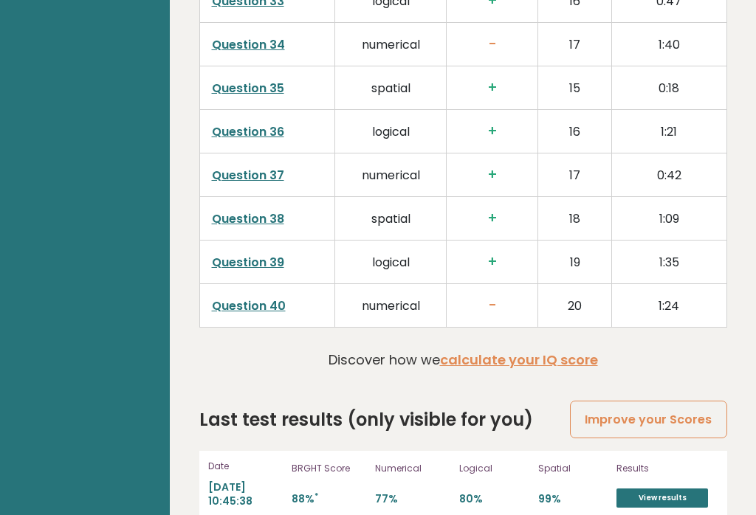
click at [571, 362] on link "calculate your IQ score" at bounding box center [519, 360] width 158 height 18
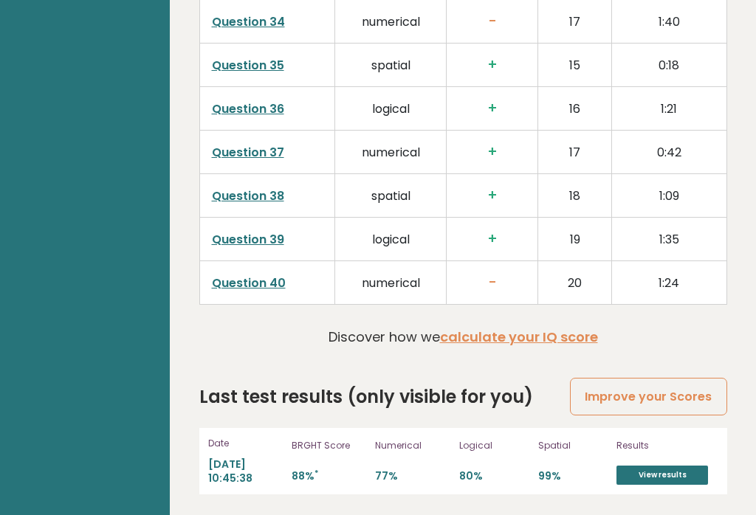
click at [661, 392] on link "Improve your Scores" at bounding box center [648, 397] width 156 height 38
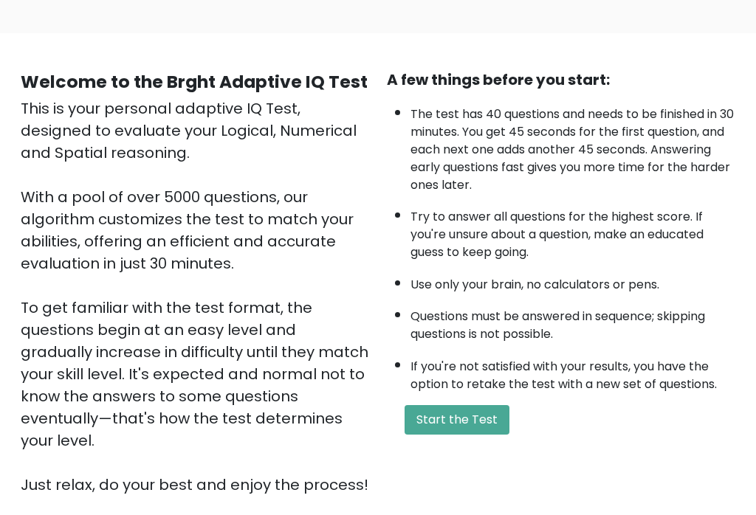
scroll to position [84, 0]
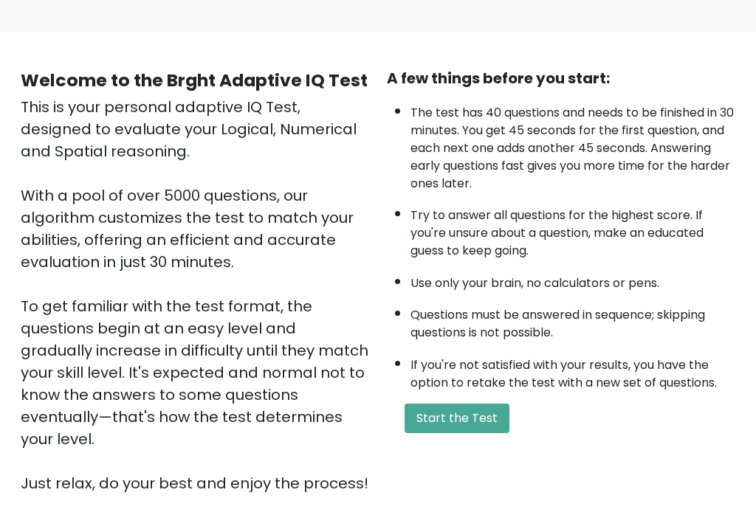
click at [478, 434] on button "Start the Test" at bounding box center [456, 419] width 105 height 30
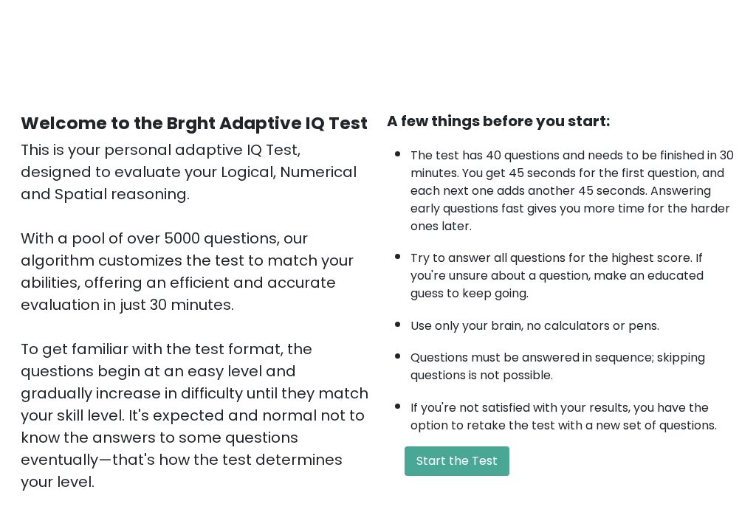
scroll to position [15, 0]
